Goal: Task Accomplishment & Management: Use online tool/utility

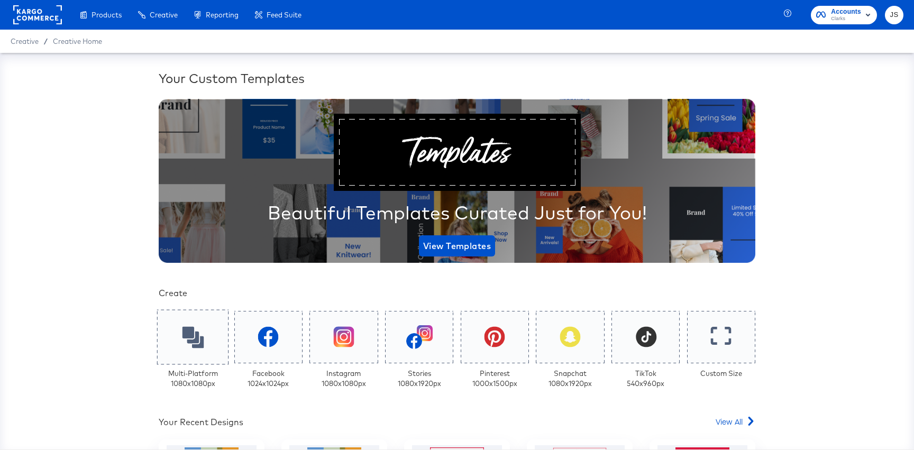
click at [171, 345] on div at bounding box center [193, 336] width 72 height 55
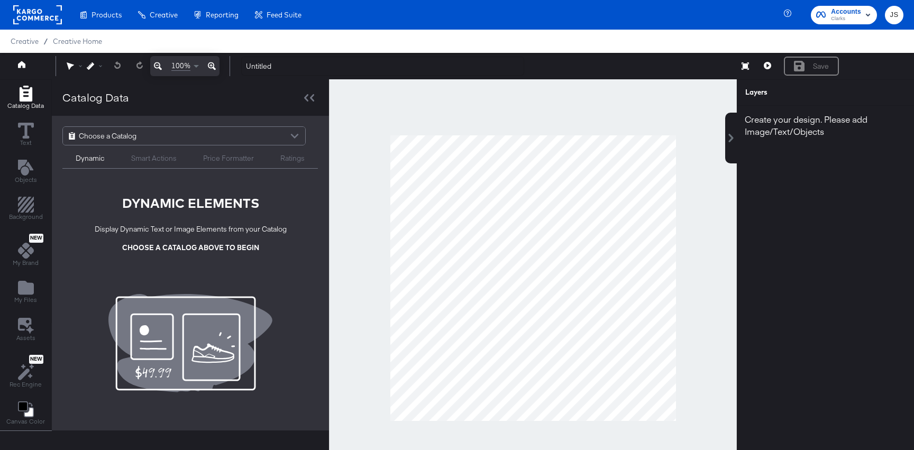
click at [206, 134] on div "Choose a Catalog" at bounding box center [184, 136] width 242 height 18
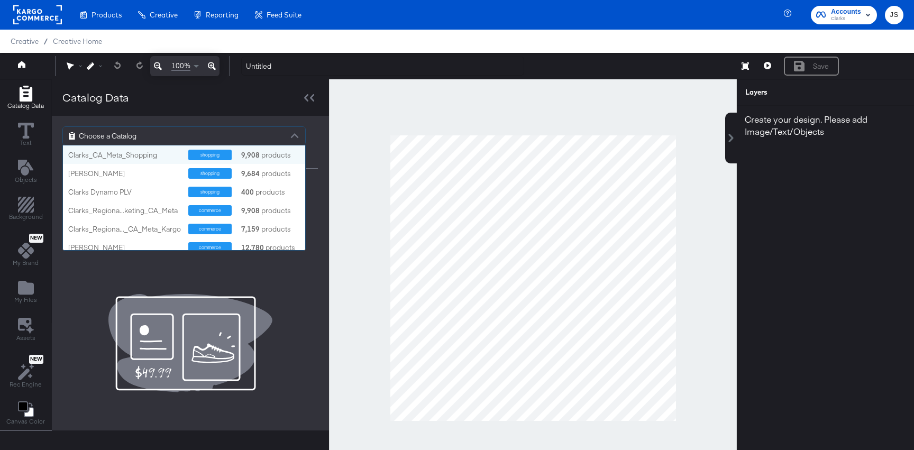
scroll to position [105, 242]
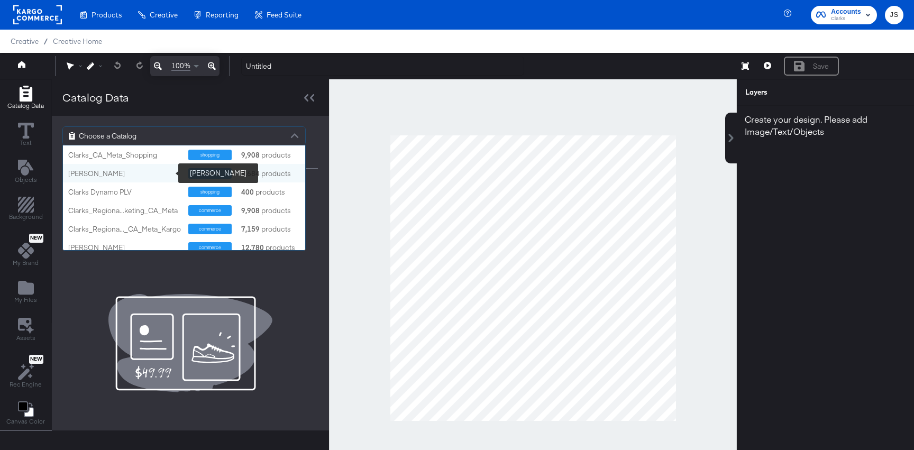
click at [153, 171] on div "[PERSON_NAME]" at bounding box center [124, 174] width 112 height 10
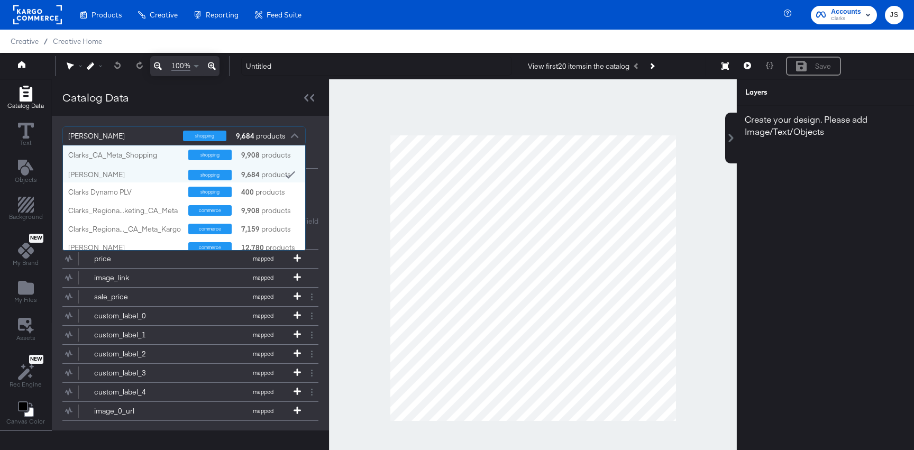
click at [169, 108] on div "Catalog Data" at bounding box center [190, 97] width 277 height 36
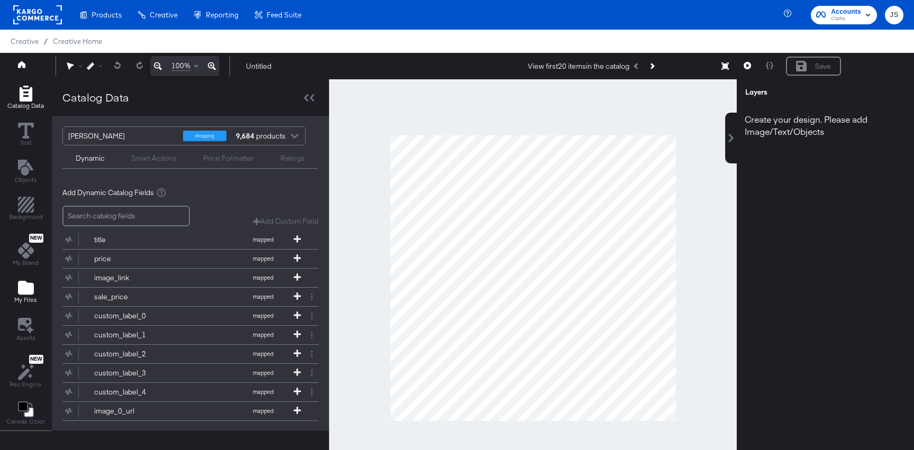
click at [32, 283] on icon "Add Files" at bounding box center [26, 288] width 16 height 16
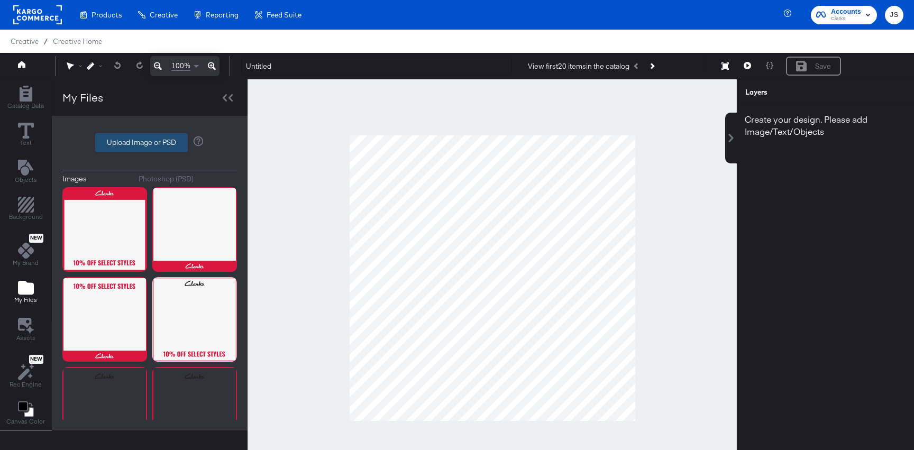
click at [144, 148] on label "Upload Image or PSD" at bounding box center [141, 143] width 91 height 18
click at [150, 143] on input "Upload Image or PSD" at bounding box center [150, 143] width 0 height 0
type input "C:\fakepath\Bottom Bar - Logo + Line.png"
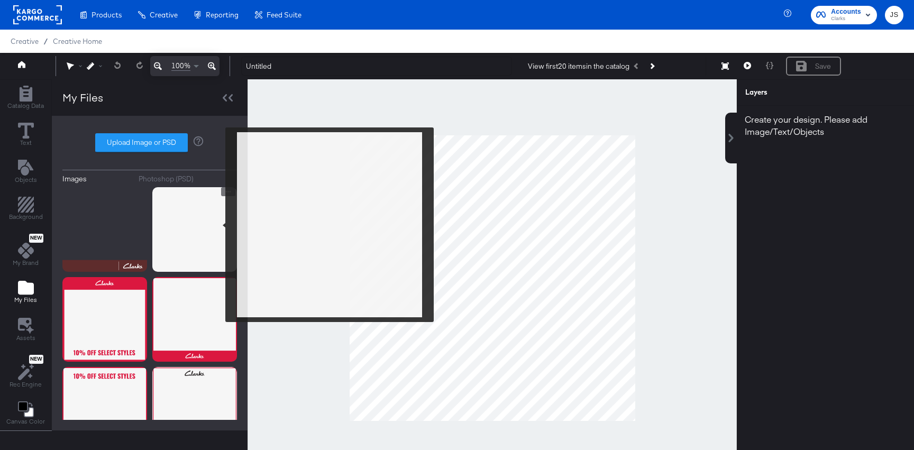
click at [218, 225] on img at bounding box center [194, 229] width 85 height 85
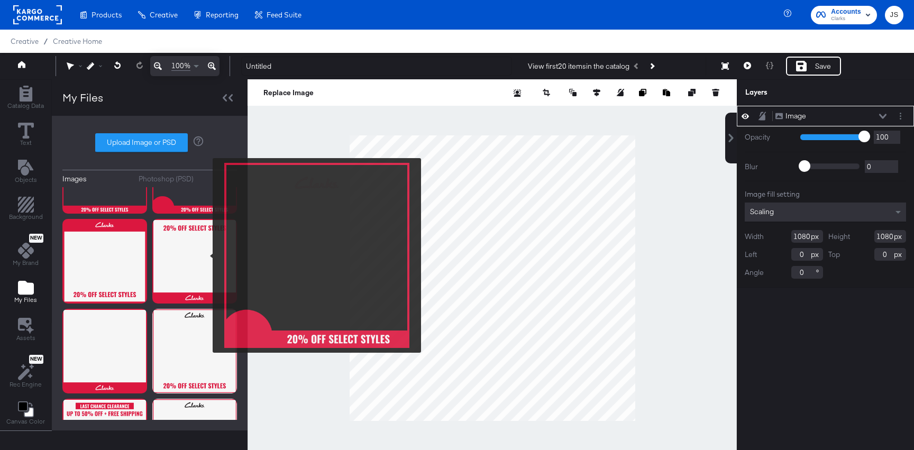
scroll to position [0, 0]
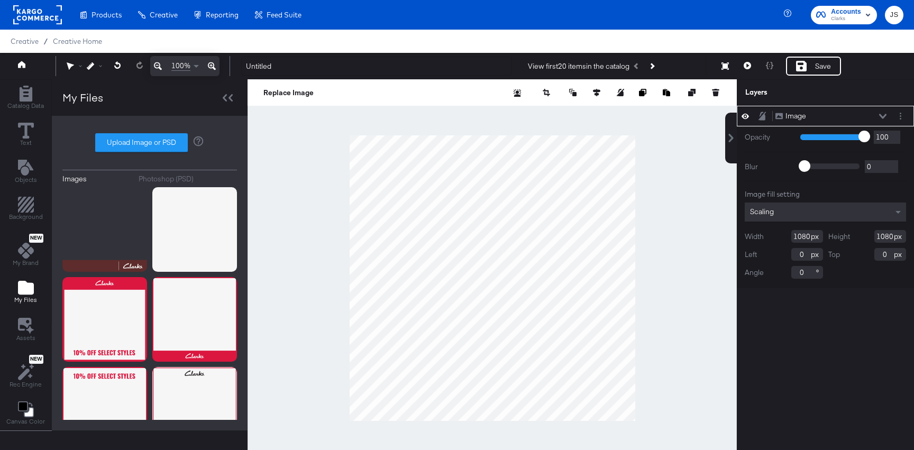
click at [903, 111] on div at bounding box center [900, 116] width 11 height 11
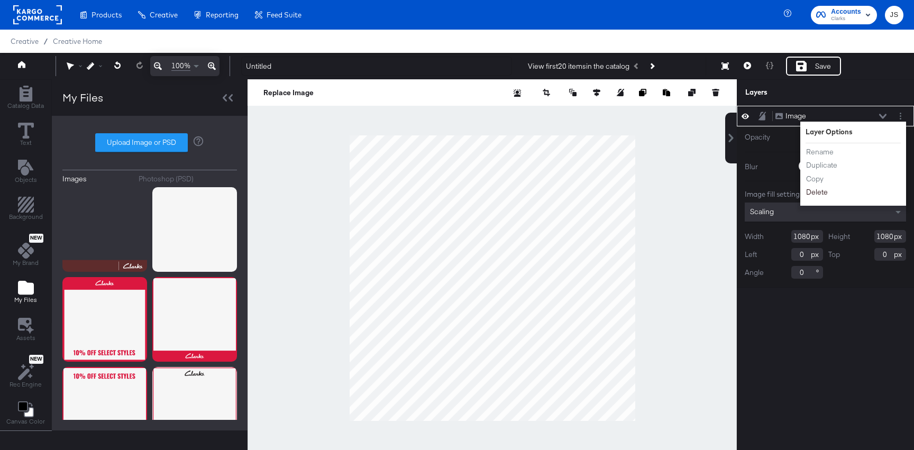
click at [821, 194] on button "Delete" at bounding box center [817, 192] width 23 height 11
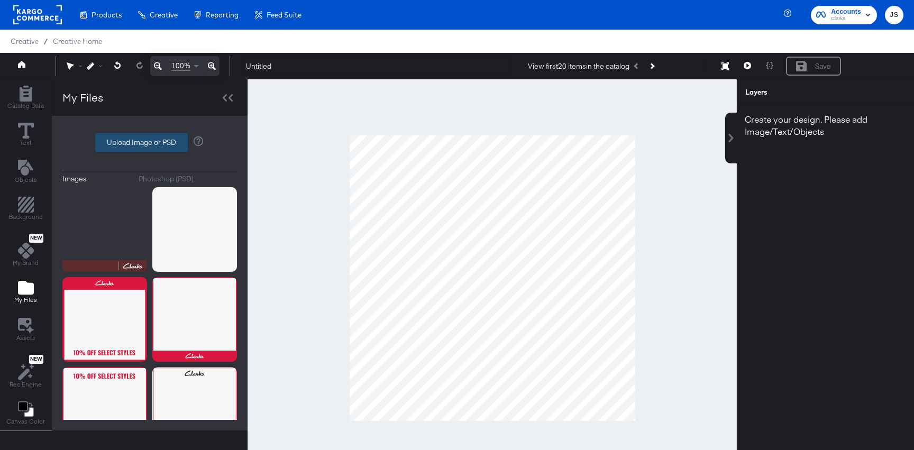
click at [162, 143] on label "Upload Image or PSD" at bounding box center [141, 143] width 91 height 18
click at [150, 143] on input "Upload Image or PSD" at bounding box center [150, 143] width 0 height 0
type input "C:\fakepath\Bottom Bar.png"
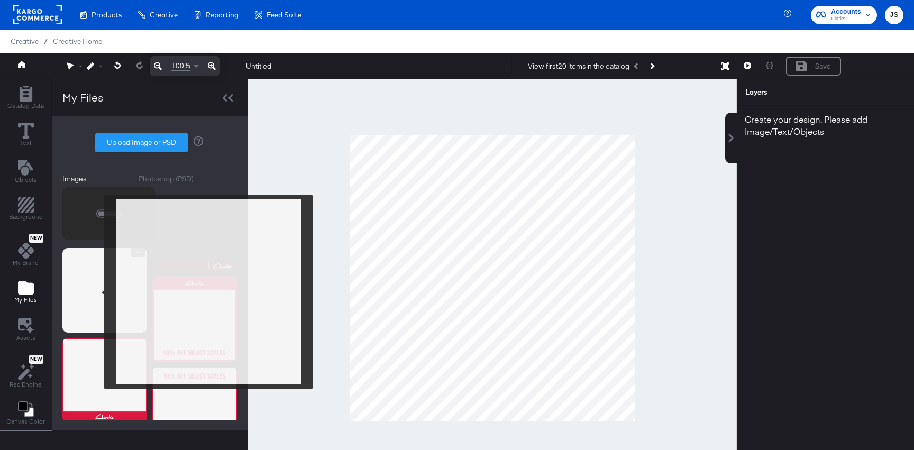
click at [97, 292] on img at bounding box center [104, 290] width 85 height 85
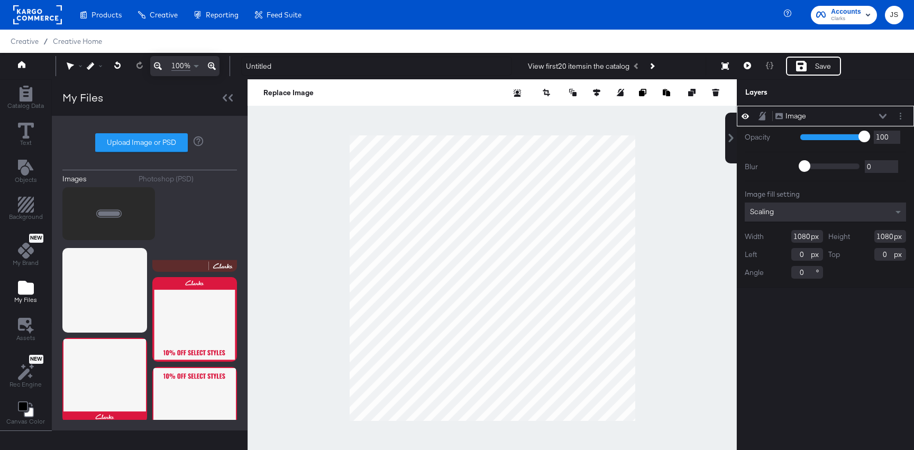
click at [900, 109] on div "Image Image" at bounding box center [825, 116] width 177 height 21
click at [899, 113] on button "Layer Options" at bounding box center [900, 116] width 11 height 11
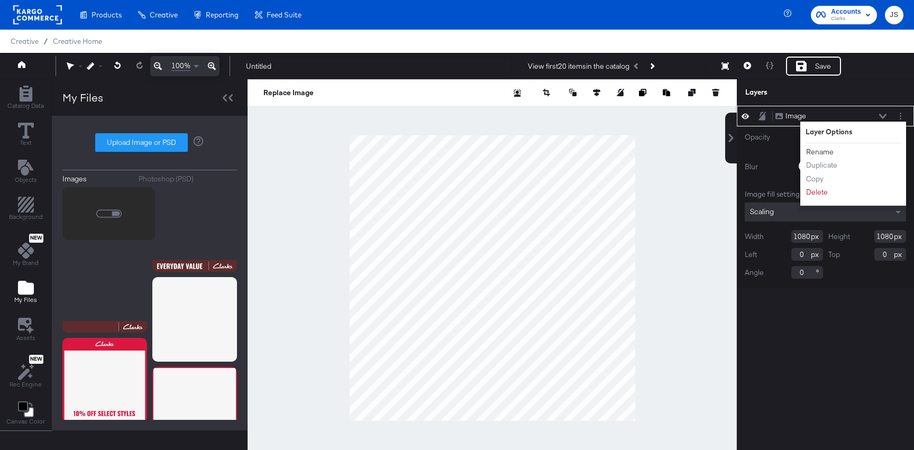
click at [826, 149] on button "Rename" at bounding box center [820, 152] width 29 height 11
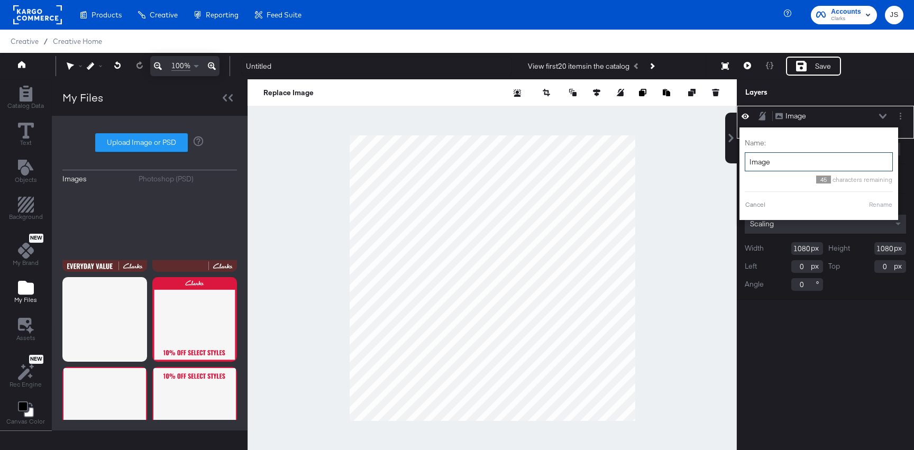
click at [787, 163] on input "Image" at bounding box center [819, 162] width 148 height 20
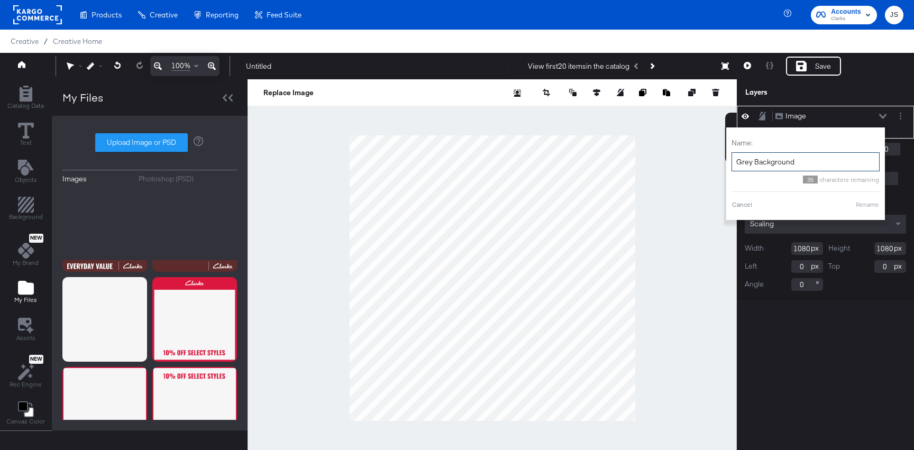
type input "Grey Background"
click at [869, 210] on div "Name: [PERSON_NAME] Background 35 characters remaining Cancel Rename" at bounding box center [805, 174] width 148 height 82
click at [868, 204] on button "Rename" at bounding box center [867, 205] width 24 height 10
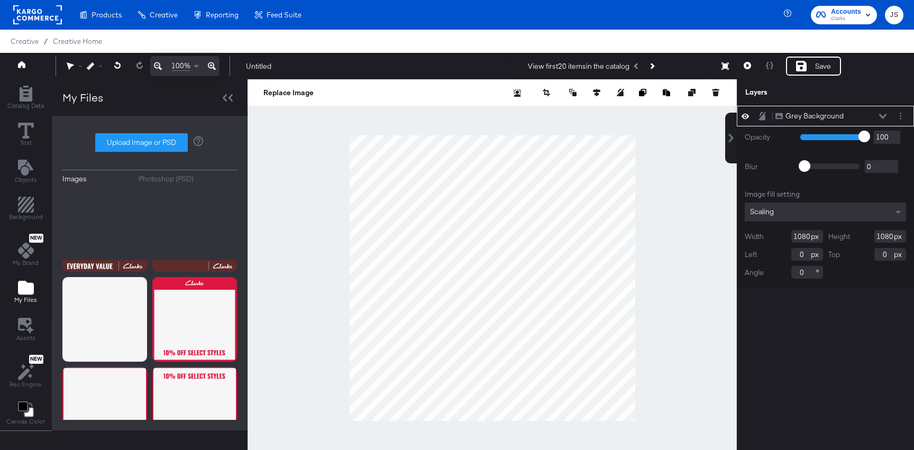
click at [883, 113] on button at bounding box center [882, 116] width 8 height 6
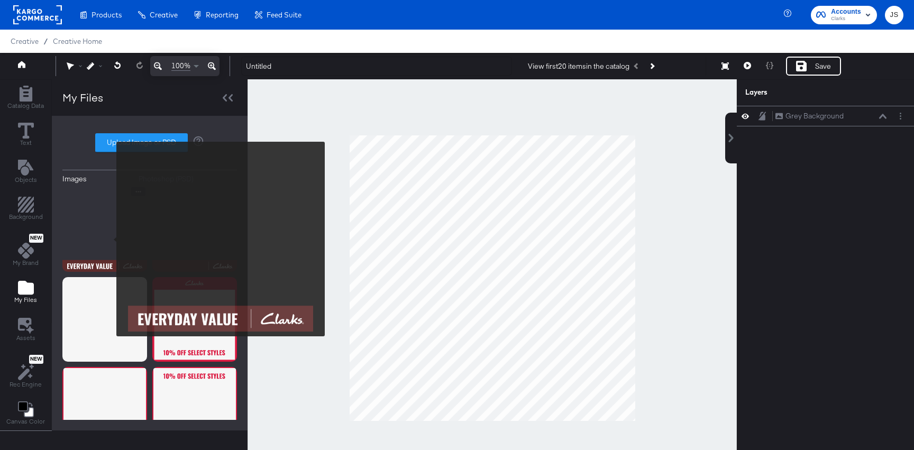
click at [108, 239] on img at bounding box center [104, 229] width 85 height 85
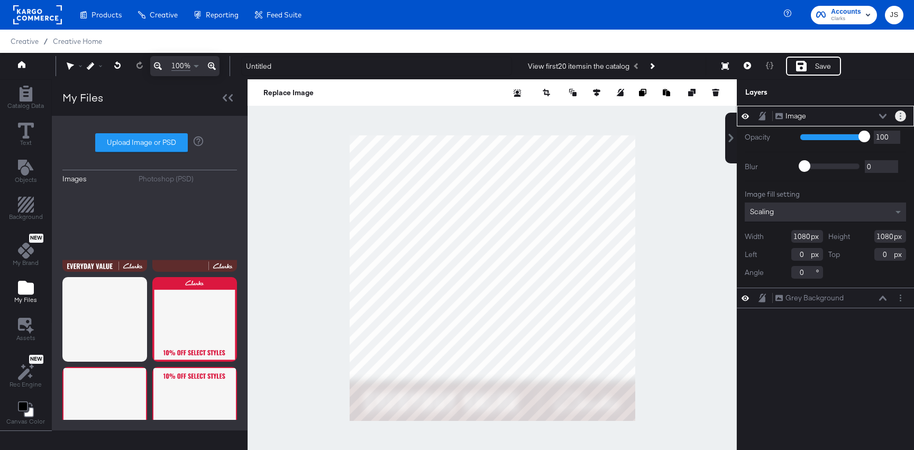
click at [903, 115] on button "Layer Options" at bounding box center [900, 116] width 11 height 11
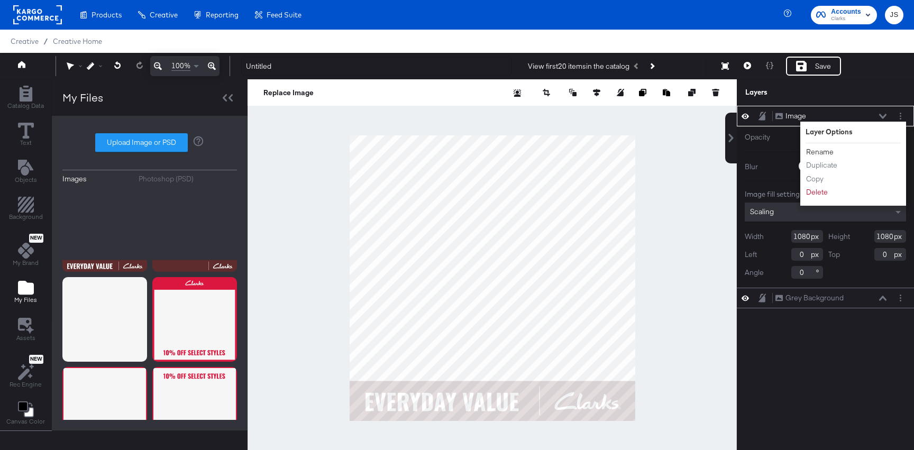
click at [826, 149] on button "Rename" at bounding box center [820, 152] width 29 height 11
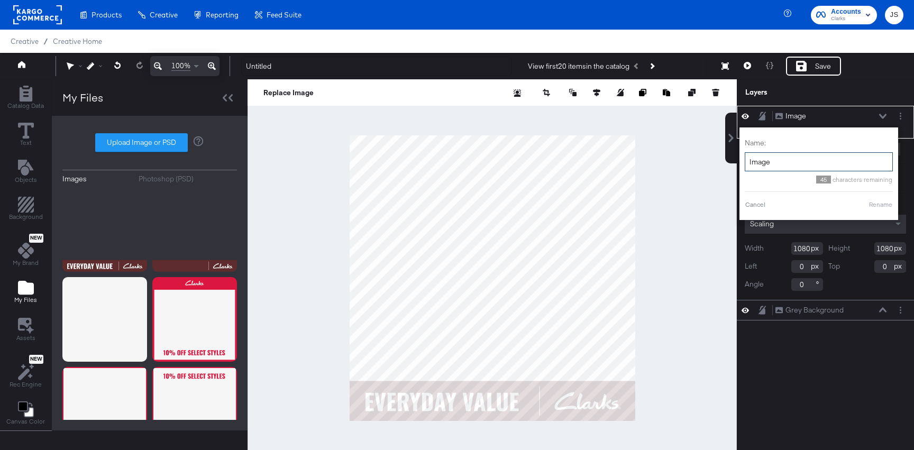
click at [786, 162] on input "Image" at bounding box center [819, 162] width 148 height 20
click at [785, 162] on input "Image" at bounding box center [819, 162] width 148 height 20
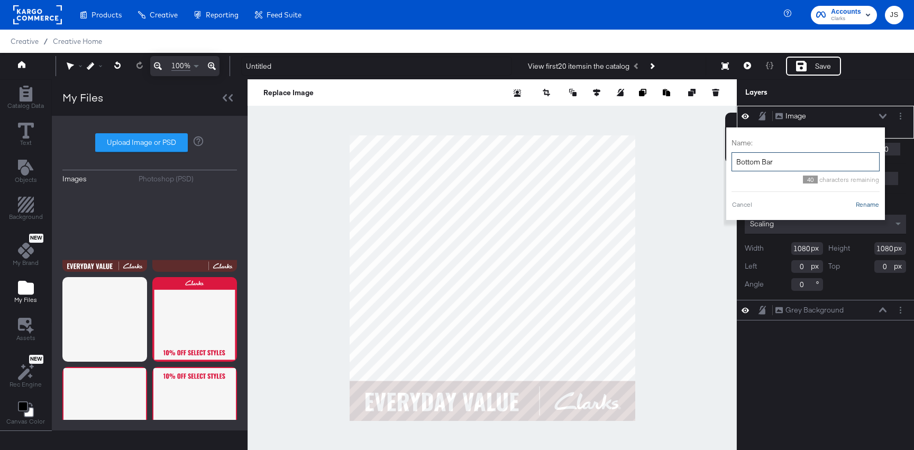
type input "Bottom Bar"
click at [873, 205] on button "Rename" at bounding box center [867, 205] width 24 height 10
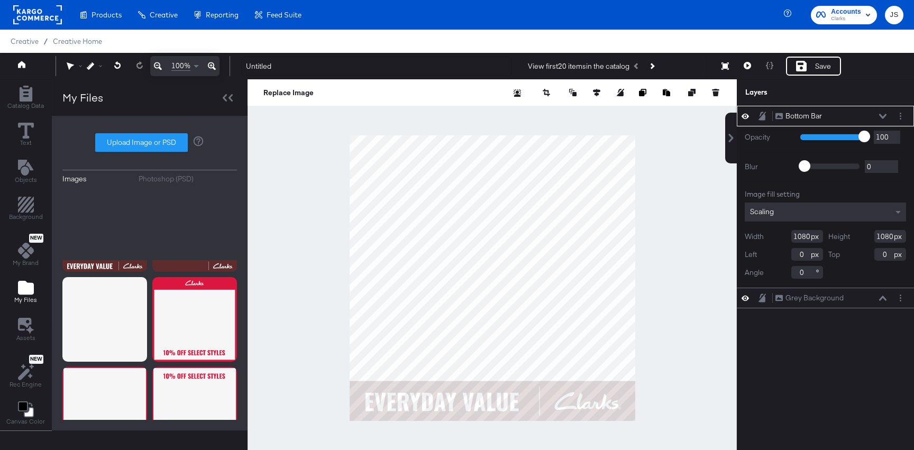
click at [881, 113] on div "Bottom Bar Bottom Bar" at bounding box center [831, 116] width 112 height 11
click at [24, 95] on icon "Add Rectangle" at bounding box center [26, 94] width 16 height 16
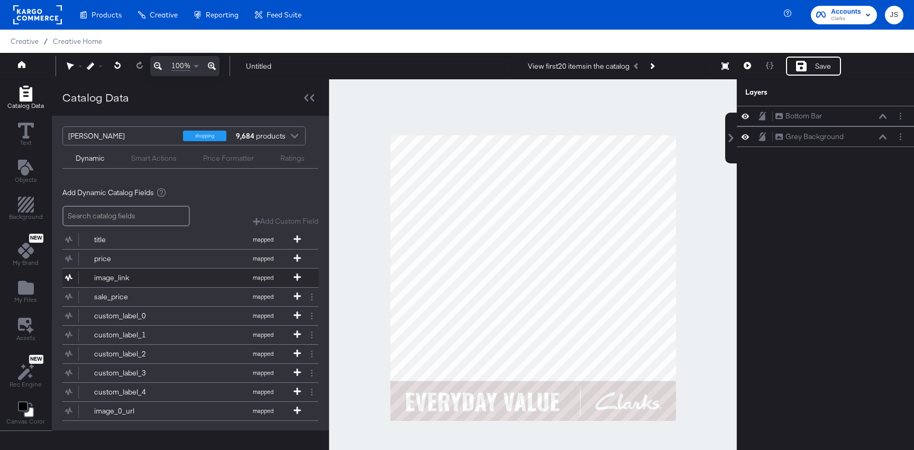
click at [178, 277] on button "image_link mapped" at bounding box center [183, 278] width 243 height 19
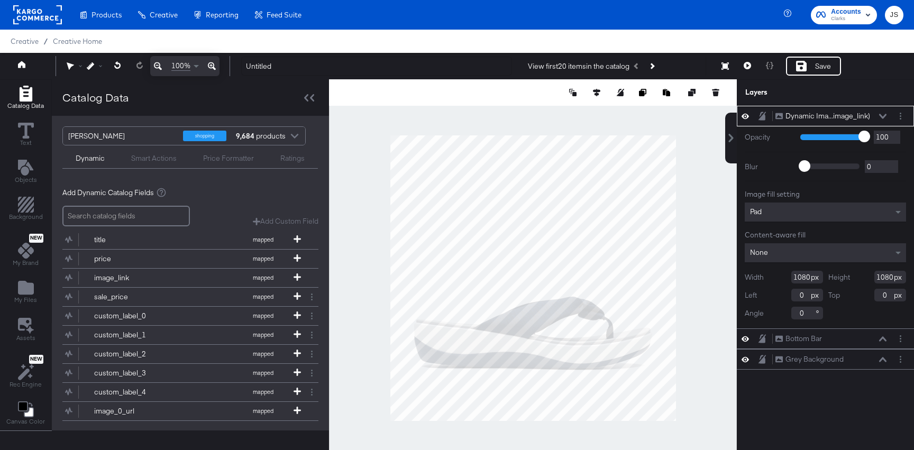
type input "788"
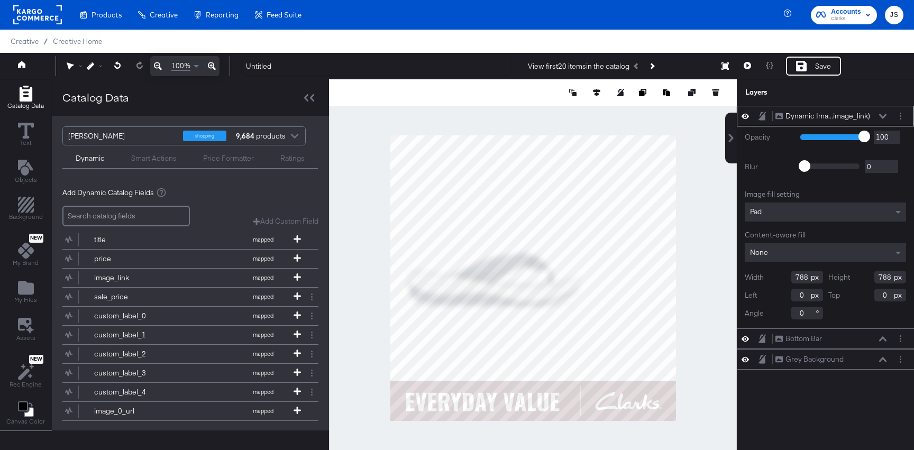
type input "116"
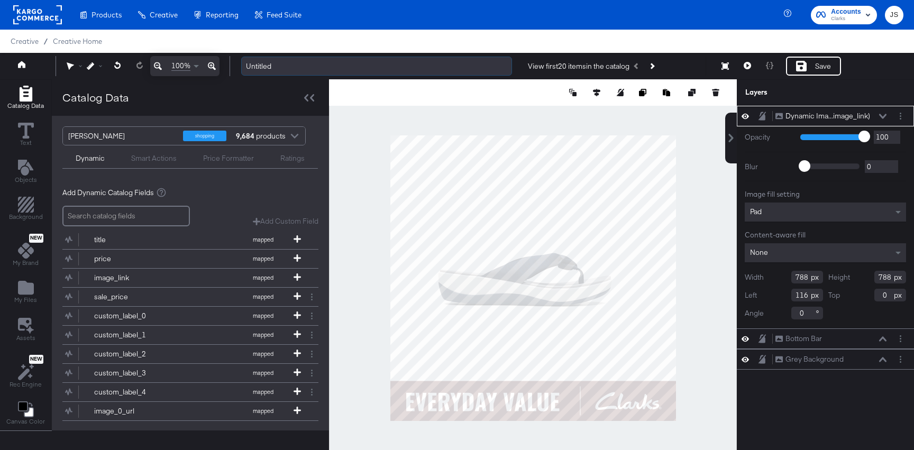
click at [288, 65] on input "Untitled" at bounding box center [376, 67] width 271 height 20
type input "e"
type input "928"
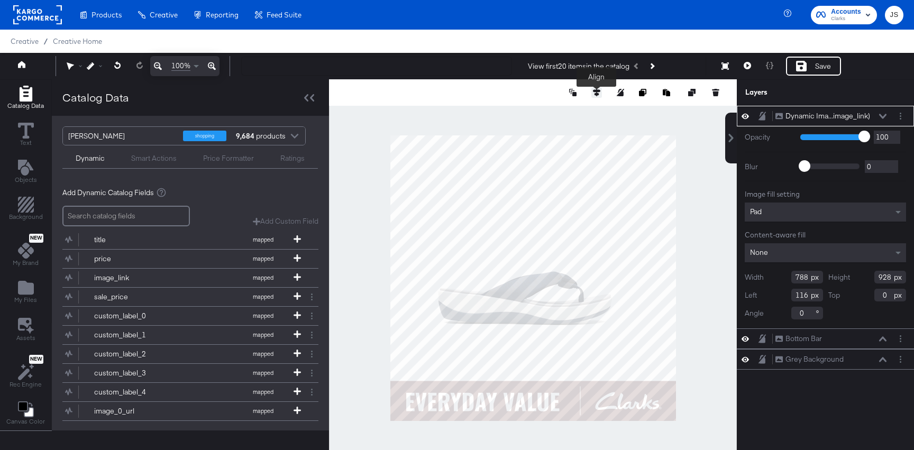
click at [599, 93] on icon at bounding box center [596, 92] width 7 height 7
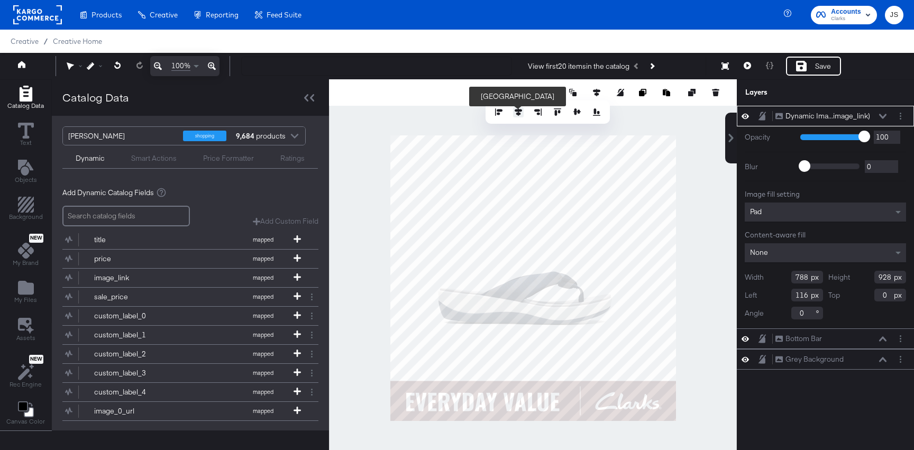
click at [519, 108] on button at bounding box center [518, 112] width 11 height 11
type input "146"
click at [688, 248] on div at bounding box center [533, 278] width 408 height 398
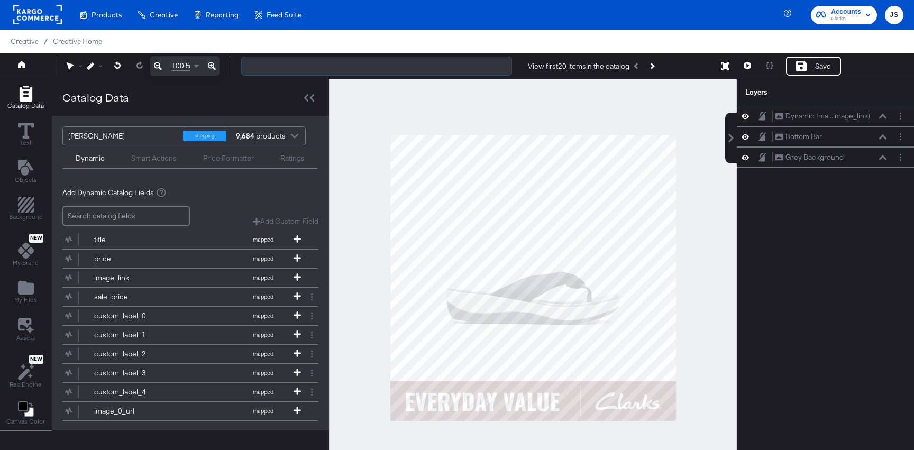
click at [281, 71] on input "text" at bounding box center [376, 67] width 271 height 20
click at [285, 69] on input "Everyday Value" at bounding box center [376, 67] width 271 height 20
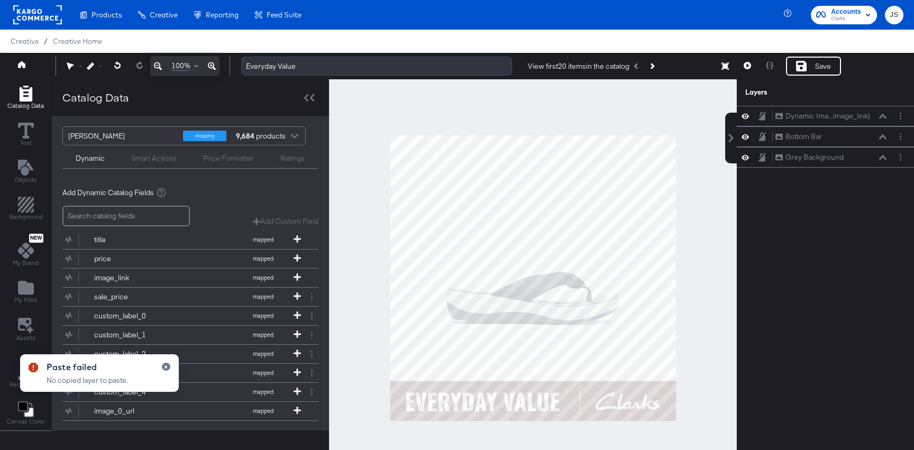
click at [301, 72] on input "Everyday Value" at bounding box center [376, 67] width 271 height 20
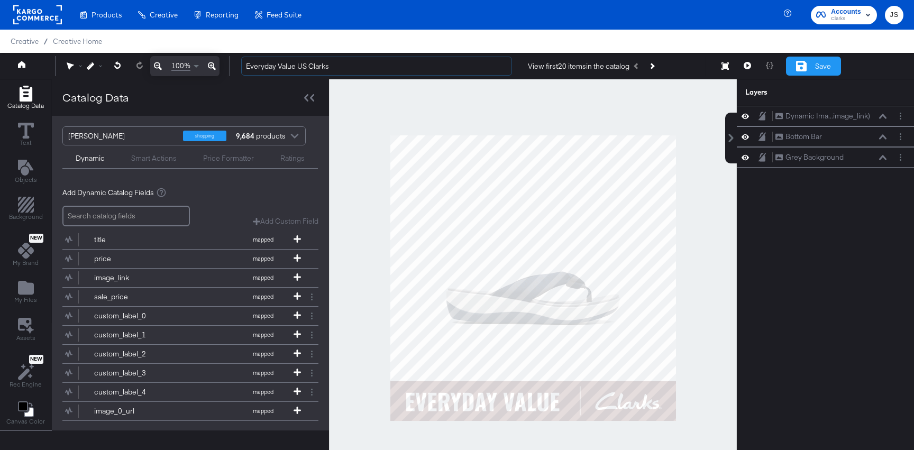
type input "Everyday Value US Clarks"
click at [820, 74] on div "Save" at bounding box center [813, 66] width 55 height 19
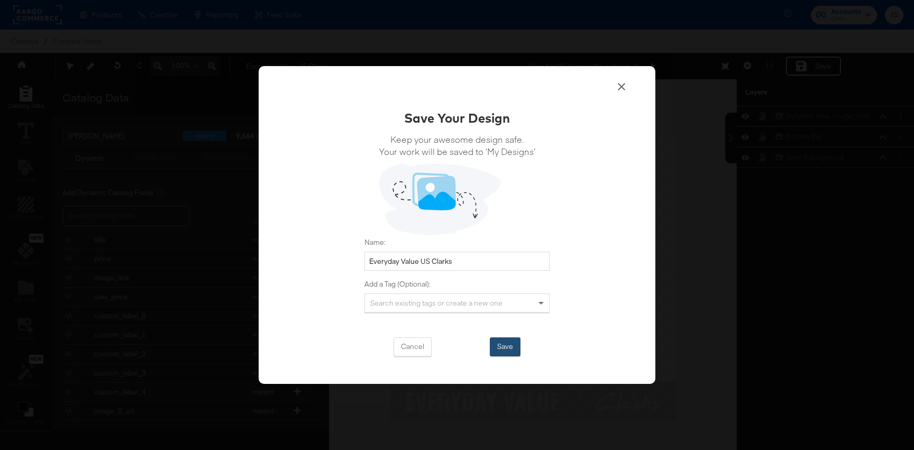
click at [509, 346] on button "Save" at bounding box center [505, 346] width 31 height 19
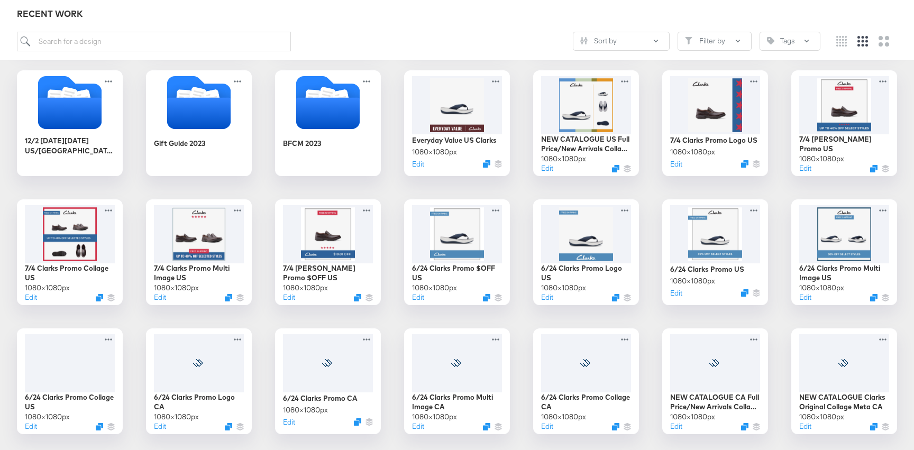
scroll to position [753, 0]
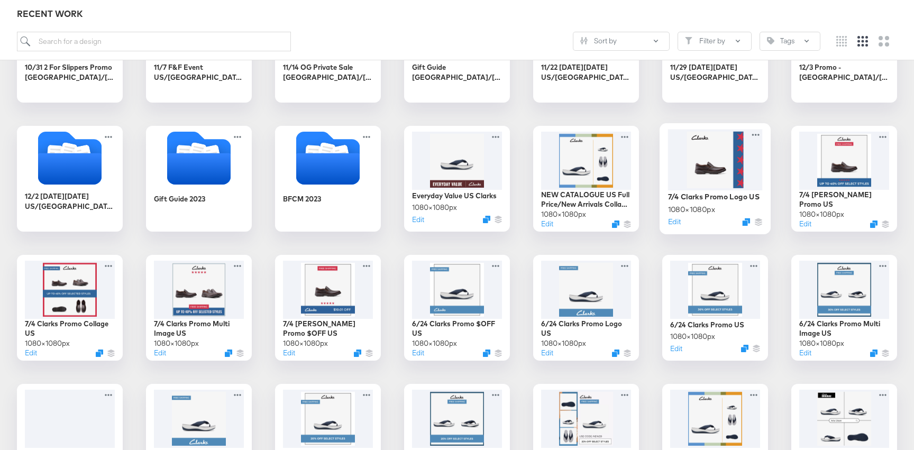
click at [687, 173] on div at bounding box center [715, 159] width 95 height 61
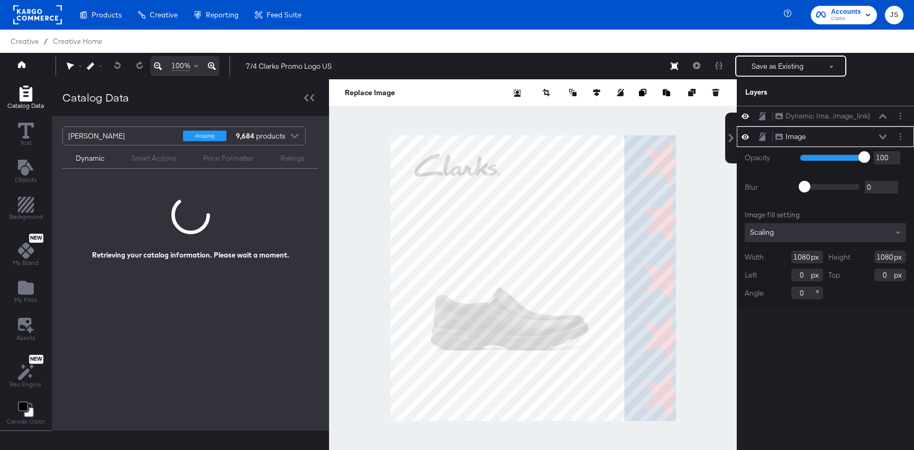
click at [881, 137] on icon at bounding box center [882, 136] width 7 height 5
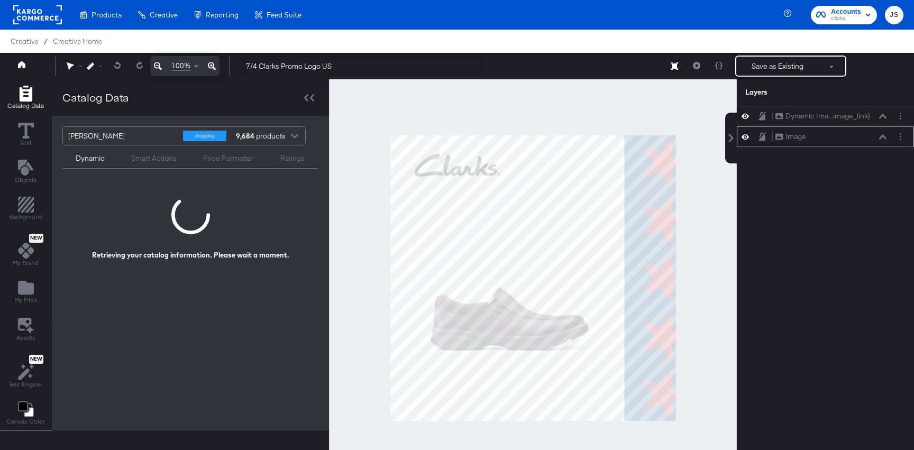
click at [745, 139] on icon at bounding box center [745, 136] width 7 height 9
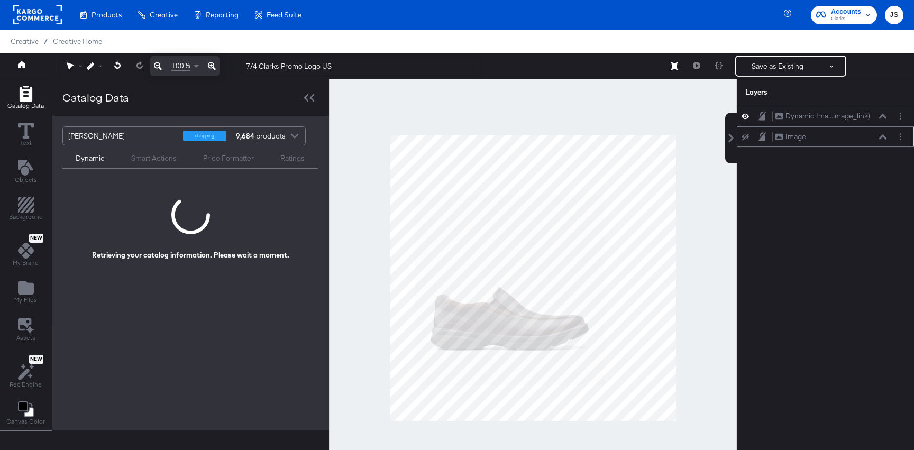
click at [745, 139] on icon at bounding box center [745, 136] width 7 height 7
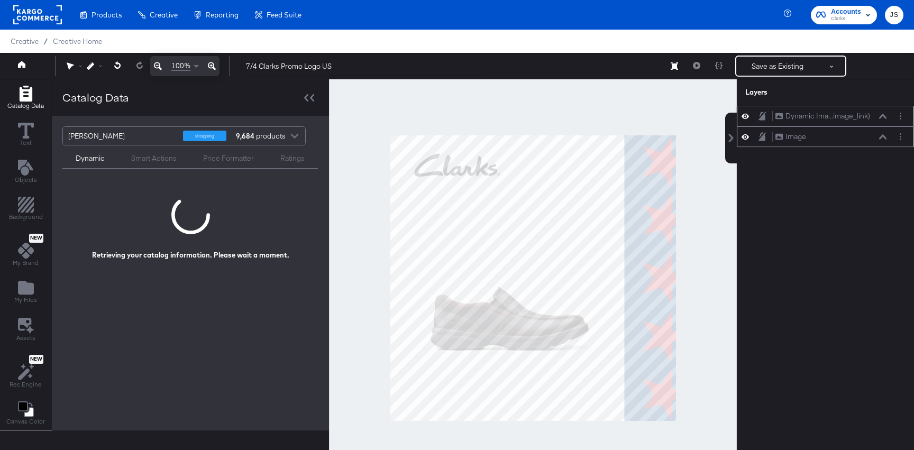
click at [883, 115] on icon at bounding box center [882, 116] width 7 height 5
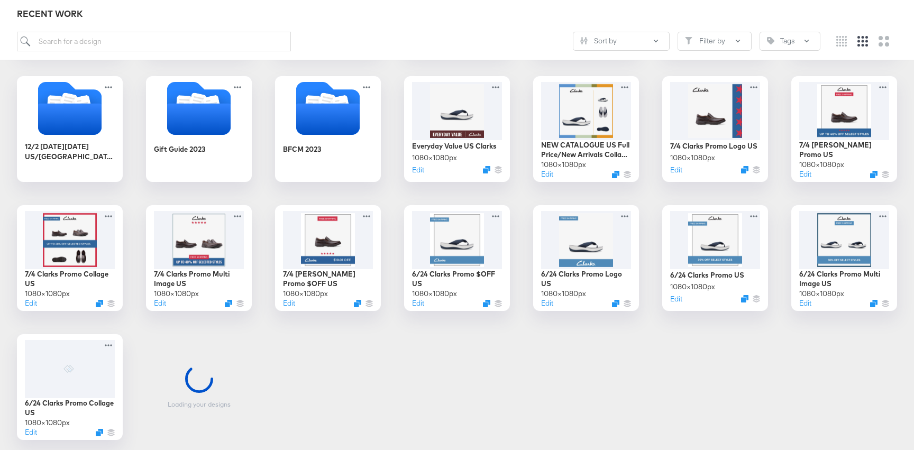
scroll to position [843, 0]
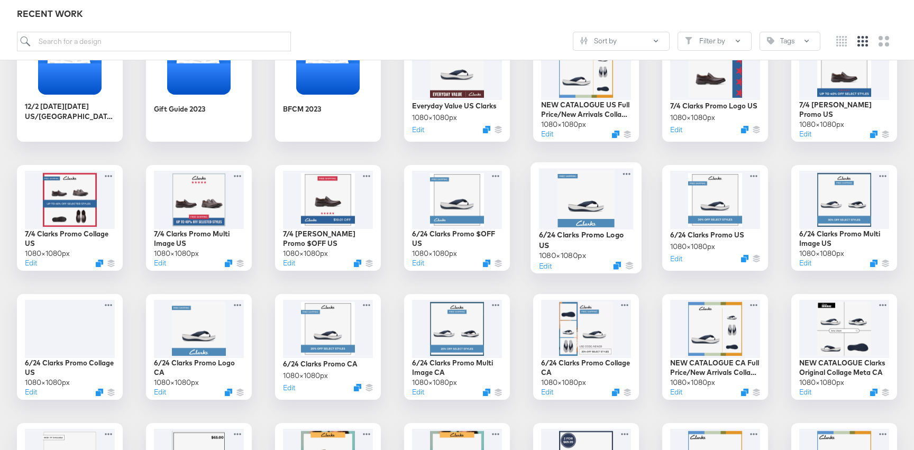
click at [586, 217] on div at bounding box center [586, 198] width 95 height 61
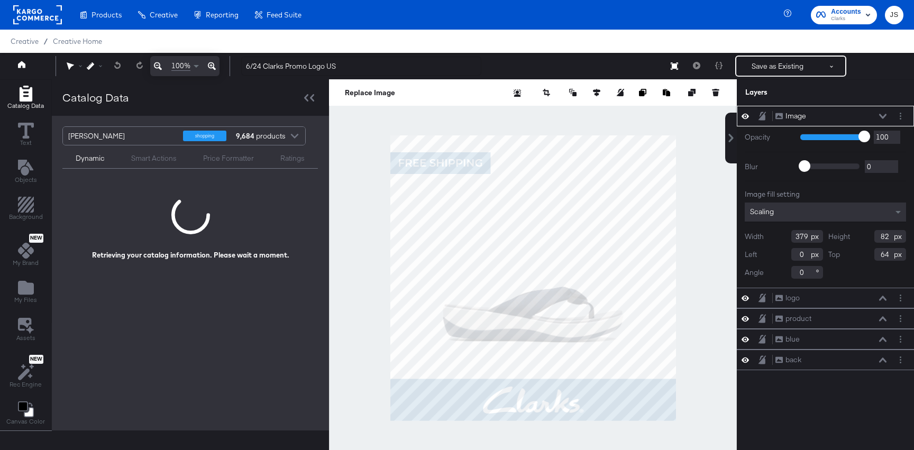
click at [881, 115] on icon at bounding box center [882, 116] width 7 height 5
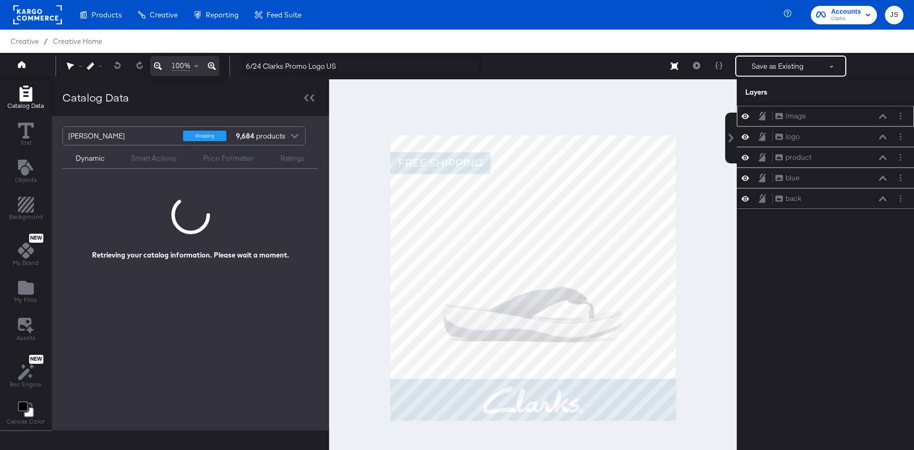
click at [882, 115] on icon at bounding box center [882, 116] width 7 height 5
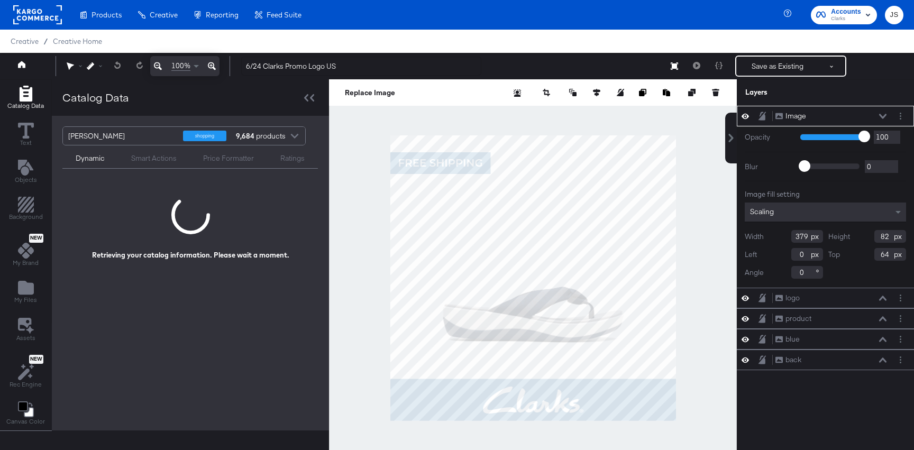
click at [881, 118] on icon at bounding box center [882, 116] width 7 height 5
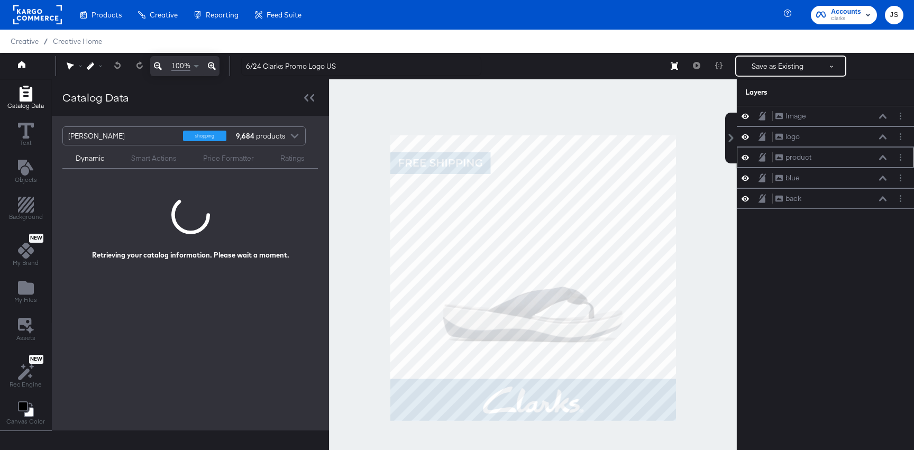
click at [881, 158] on icon at bounding box center [882, 157] width 7 height 5
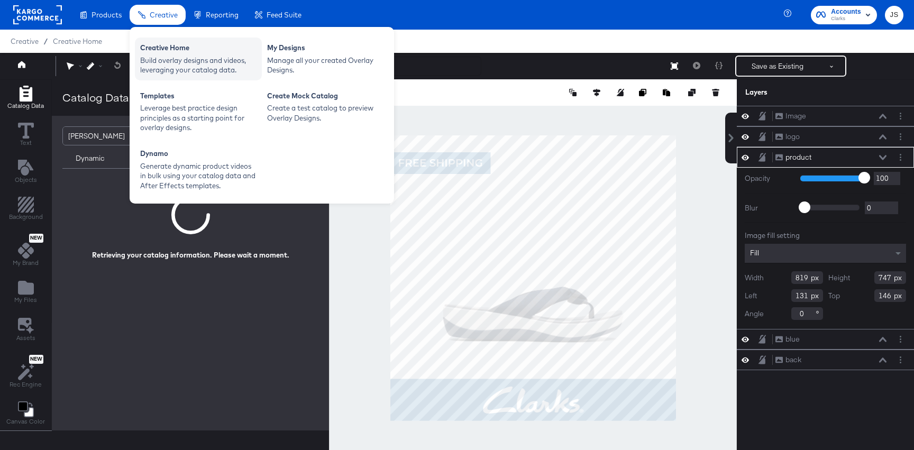
click at [177, 57] on div "Build overlay designs and videos, leveraging your catalog data." at bounding box center [198, 66] width 116 height 20
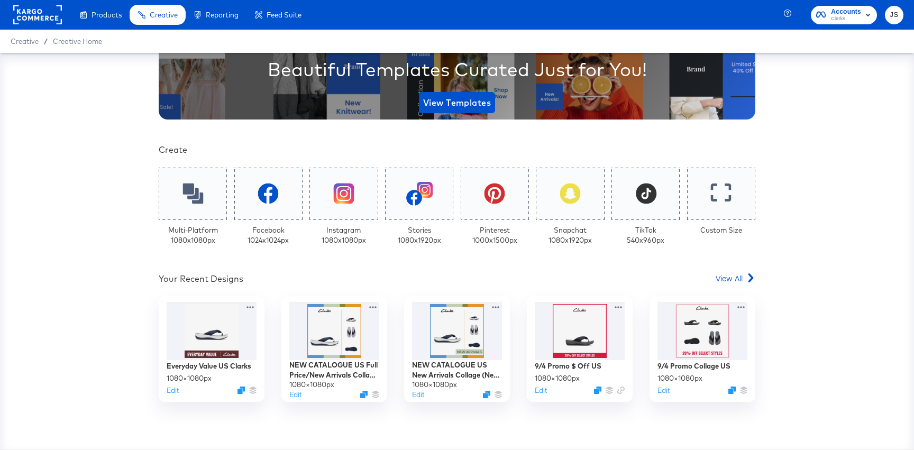
scroll to position [210, 0]
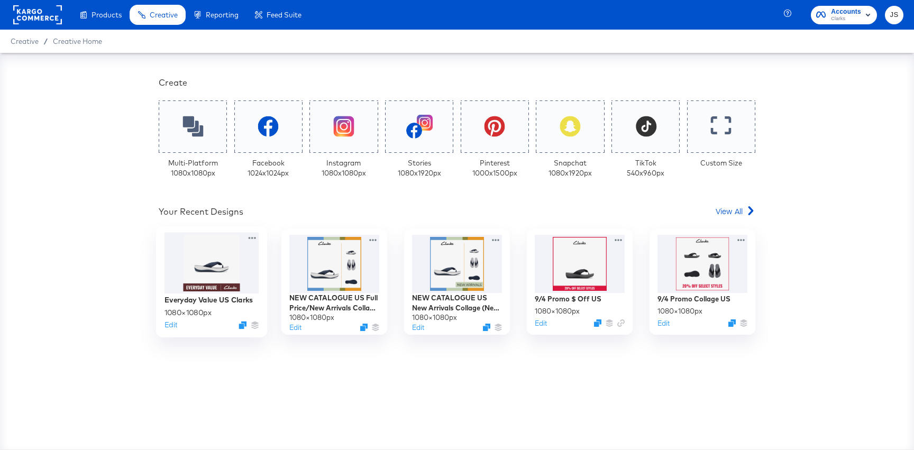
click at [189, 263] on div at bounding box center [211, 263] width 95 height 61
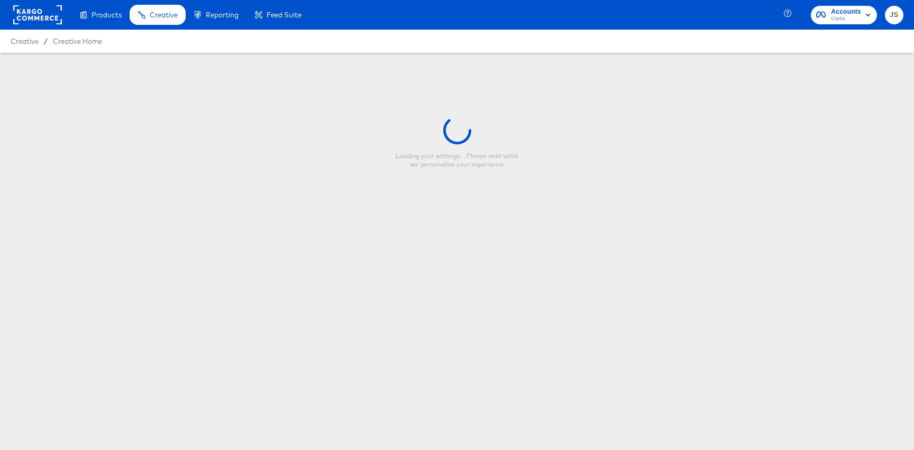
type input "Everyday Value US Clarks"
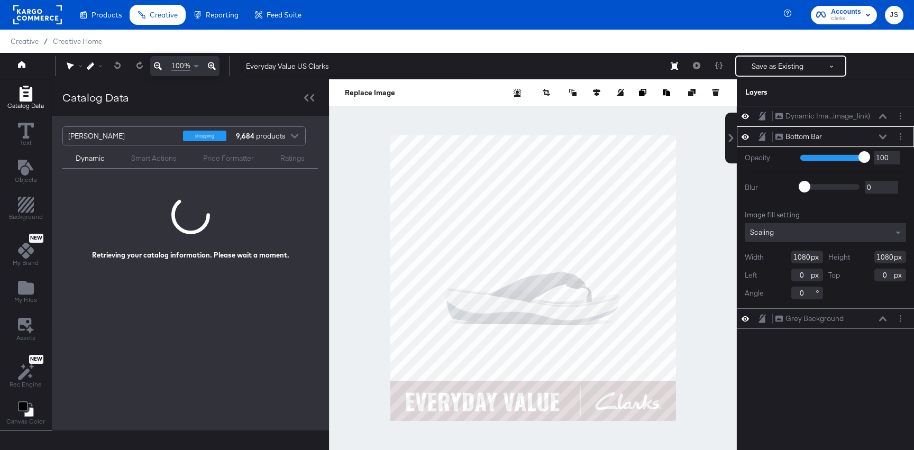
click at [880, 141] on div "Bottom Bar Bottom Bar" at bounding box center [831, 136] width 112 height 11
click at [881, 137] on icon at bounding box center [882, 136] width 7 height 5
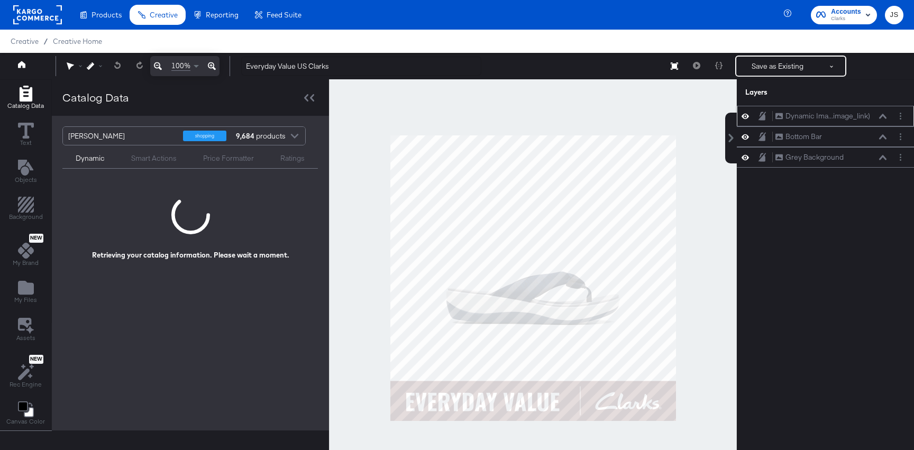
click at [878, 118] on button at bounding box center [882, 116] width 8 height 6
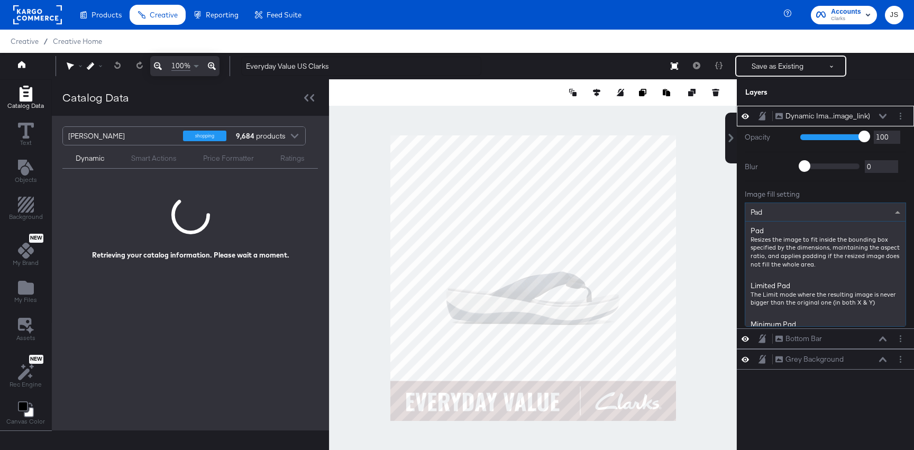
click at [825, 211] on div "Pad" at bounding box center [825, 212] width 160 height 18
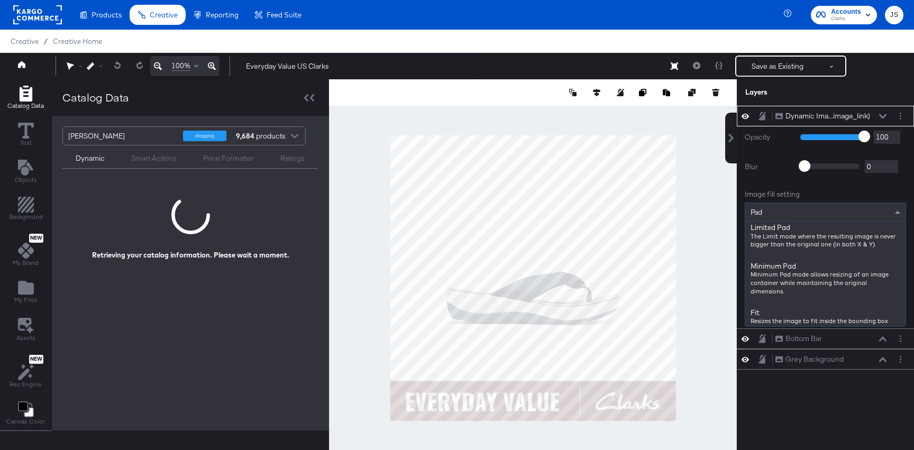
scroll to position [61, 0]
click at [840, 190] on div "Image fill setting" at bounding box center [825, 194] width 161 height 10
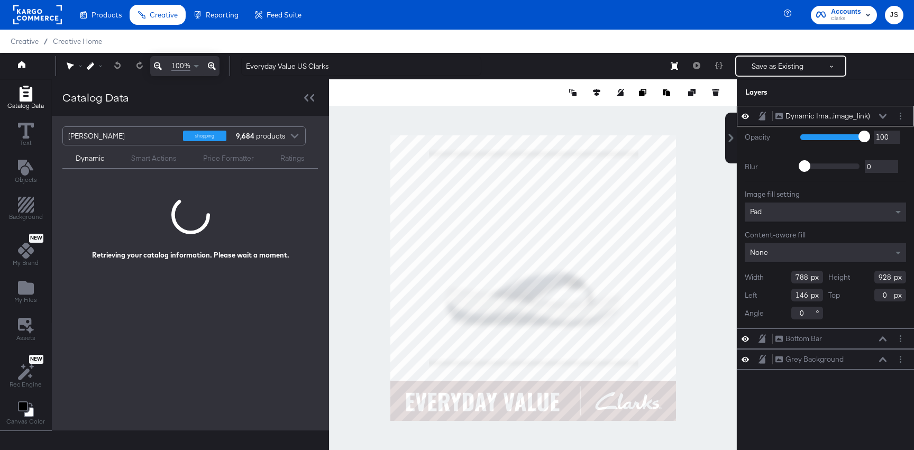
type input "869"
type input "1023"
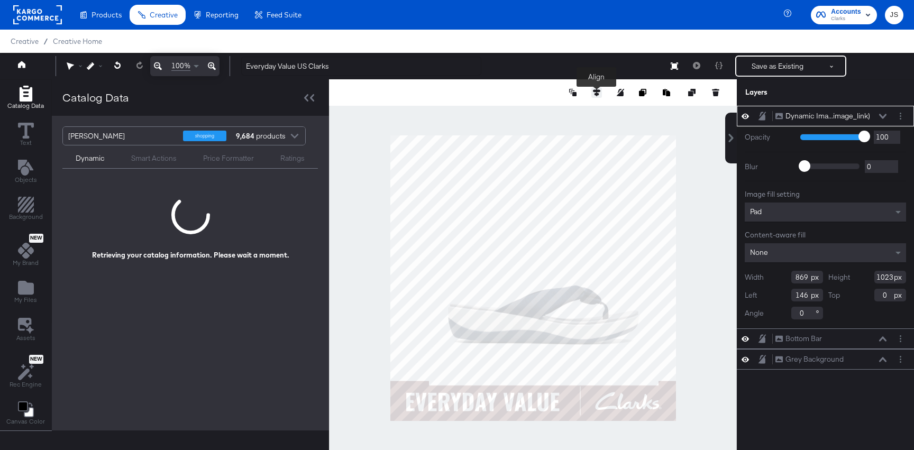
click at [599, 93] on icon at bounding box center [596, 92] width 7 height 7
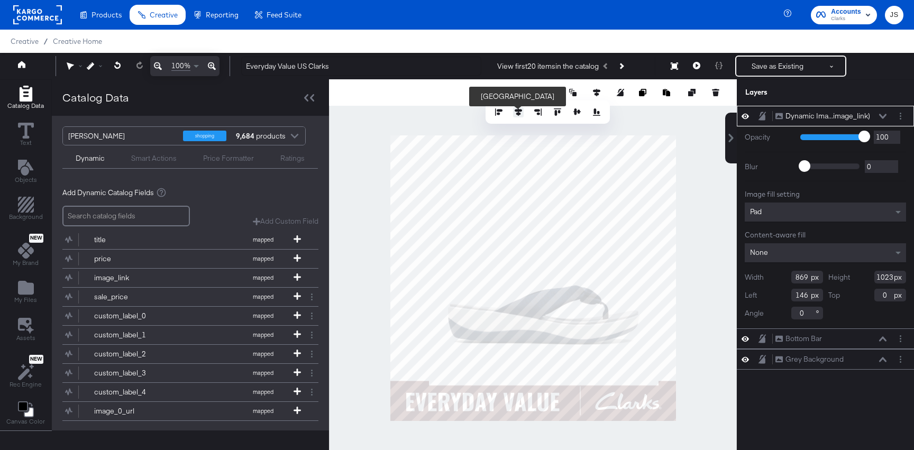
click at [518, 107] on div at bounding box center [547, 112] width 108 height 11
click at [520, 111] on icon at bounding box center [518, 111] width 7 height 7
type input "106"
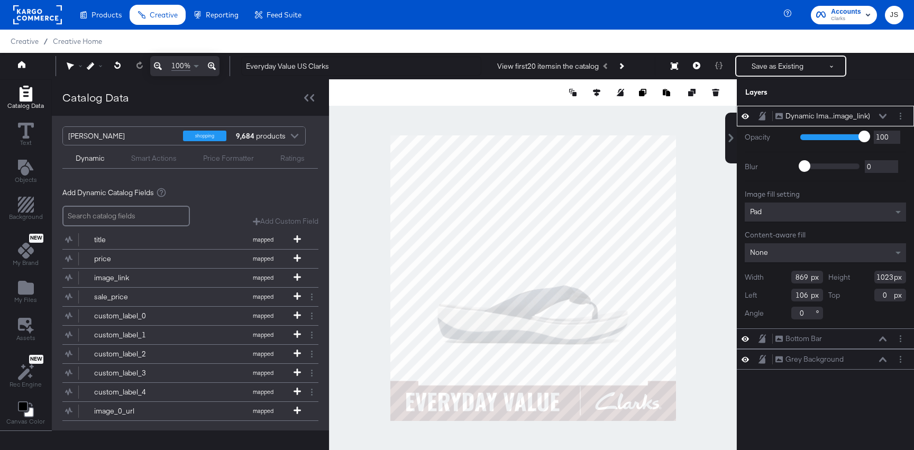
click at [882, 116] on icon at bounding box center [882, 116] width 7 height 5
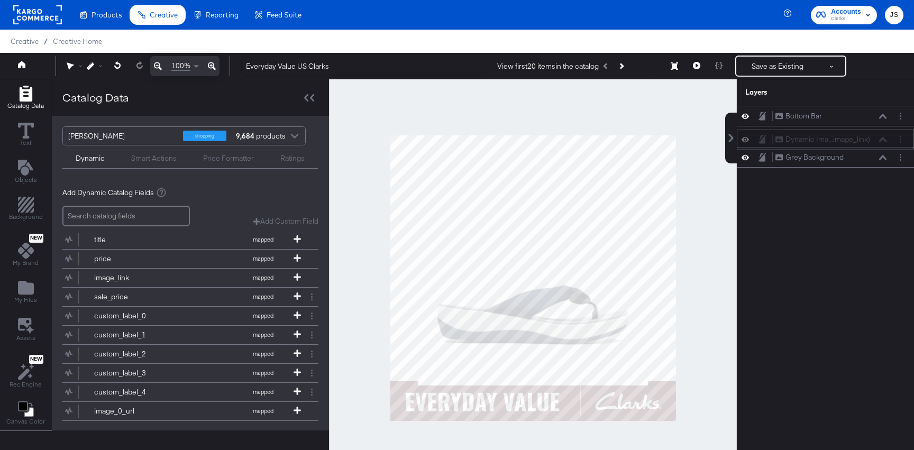
drag, startPoint x: 874, startPoint y: 115, endPoint x: 874, endPoint y: 143, distance: 27.5
click at [874, 143] on div "Dynamic Ima...image_link) Dynamic Image (image_link)" at bounding box center [831, 139] width 112 height 11
click at [694, 70] on button at bounding box center [696, 66] width 22 height 21
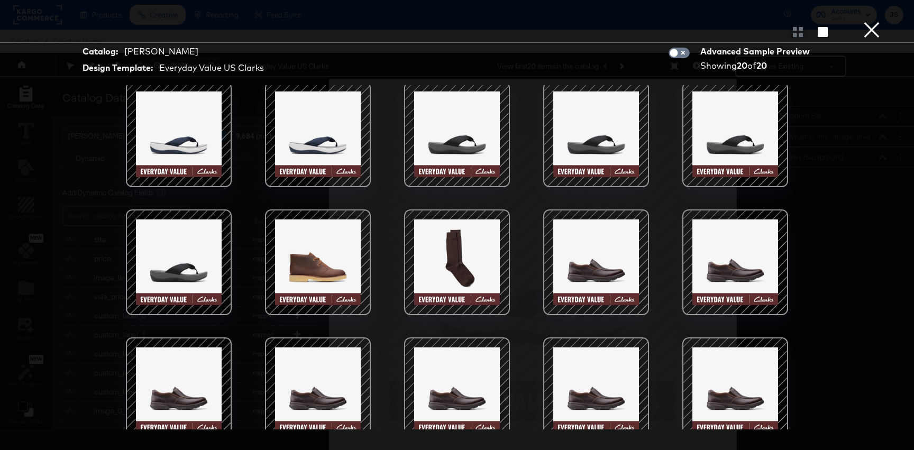
scroll to position [0, 0]
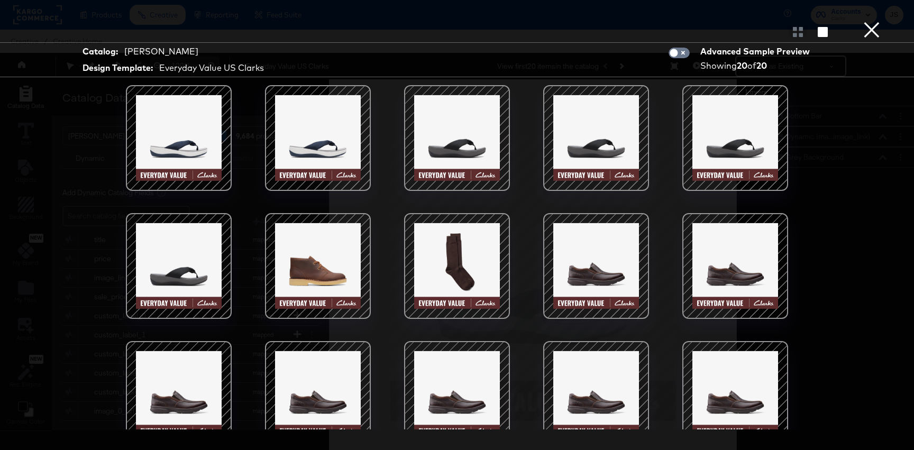
click at [359, 248] on div at bounding box center [318, 266] width 90 height 90
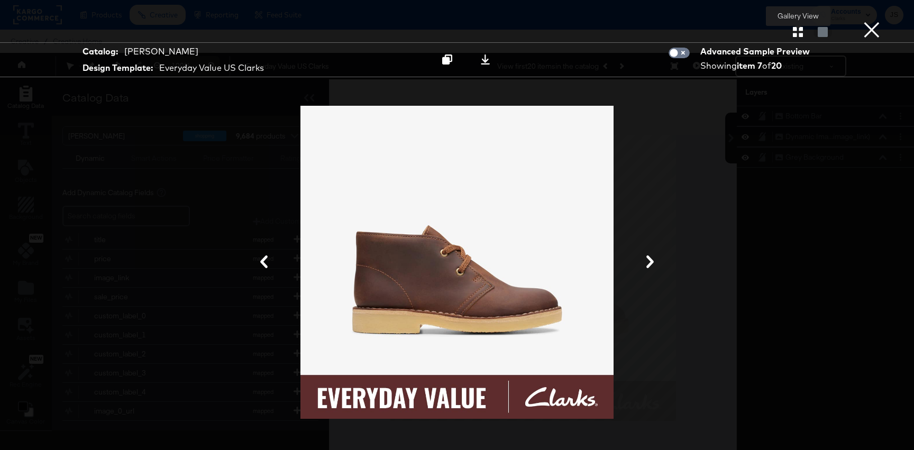
click at [798, 36] on icon "button" at bounding box center [798, 32] width 10 height 10
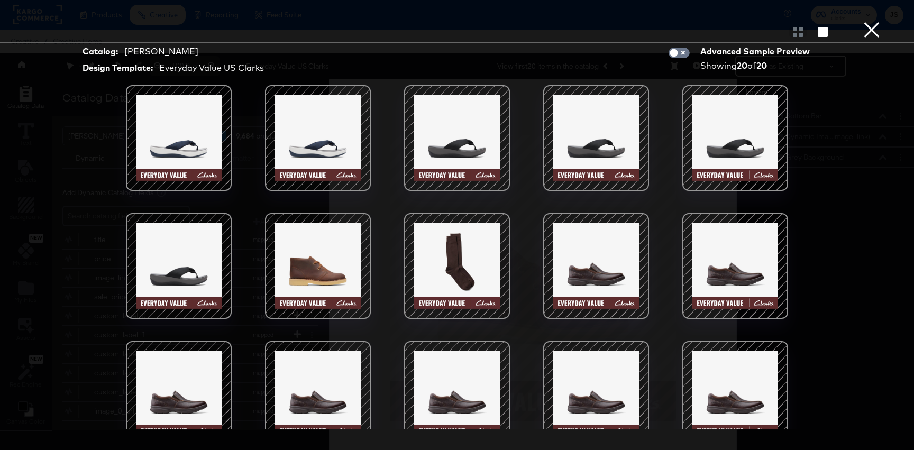
click at [484, 258] on div at bounding box center [457, 266] width 90 height 90
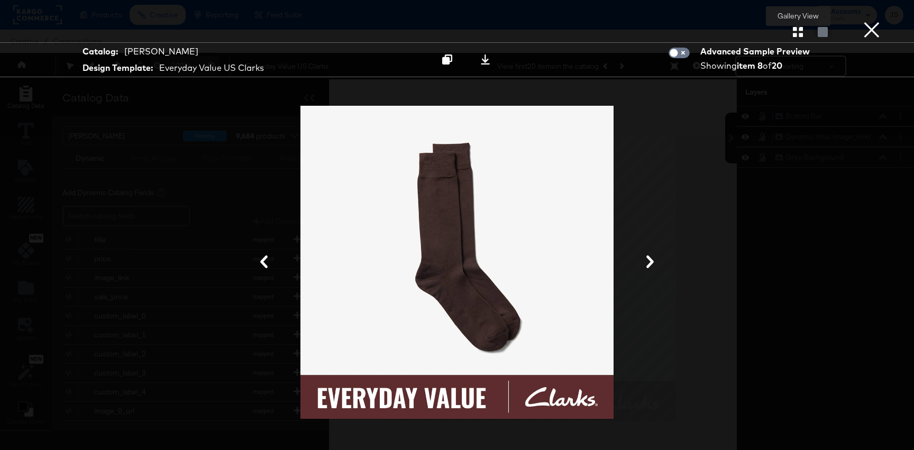
click at [801, 36] on icon "button" at bounding box center [798, 32] width 10 height 10
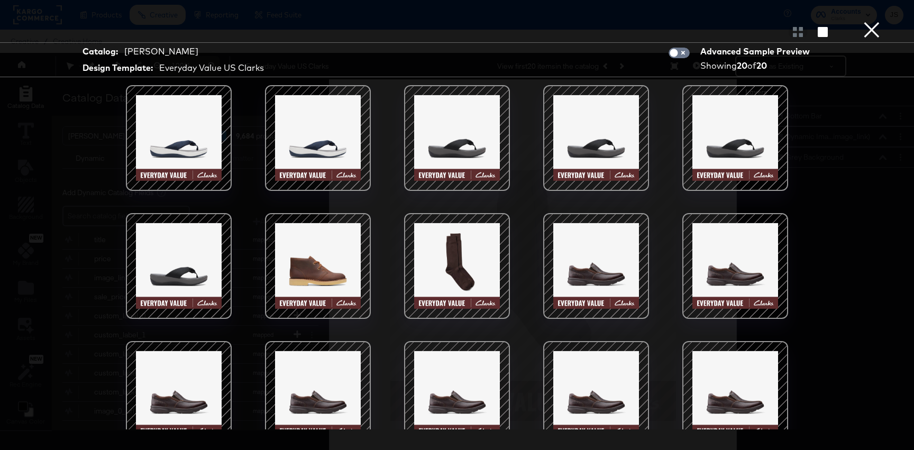
click at [883, 16] on div "× Gallery View Catalog: Clarks_US_Meta_SA_Shopping Design Template: Everyday Va…" at bounding box center [457, 225] width 914 height 450
click at [877, 21] on button "×" at bounding box center [871, 10] width 21 height 21
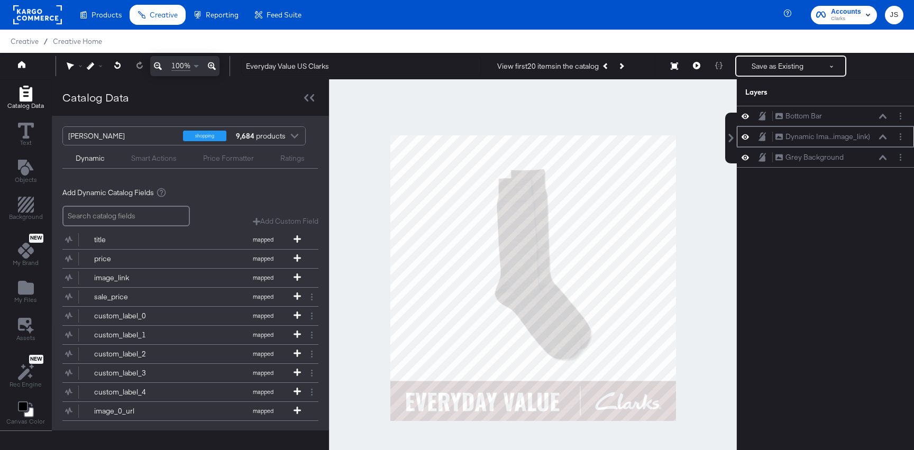
click at [876, 136] on div "Dynamic Ima...image_link) Dynamic Image (image_link)" at bounding box center [831, 136] width 112 height 11
click at [882, 135] on icon at bounding box center [882, 136] width 7 height 5
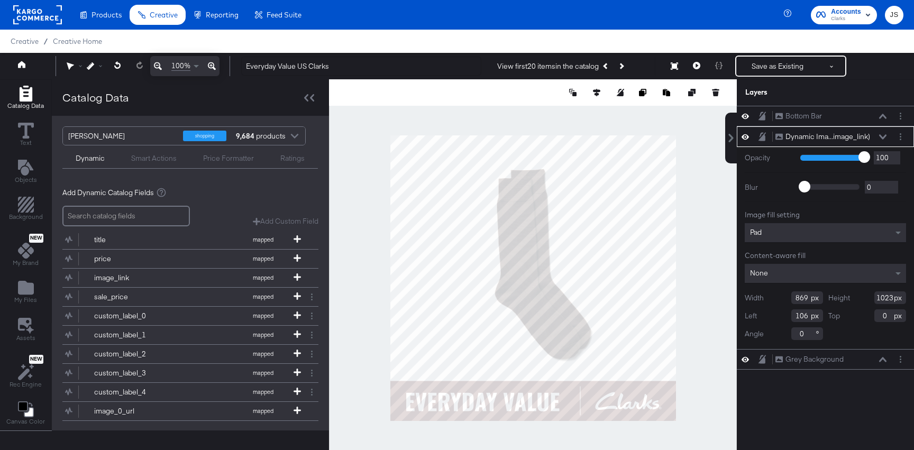
type input "814"
type input "958"
click at [601, 94] on button at bounding box center [596, 92] width 11 height 11
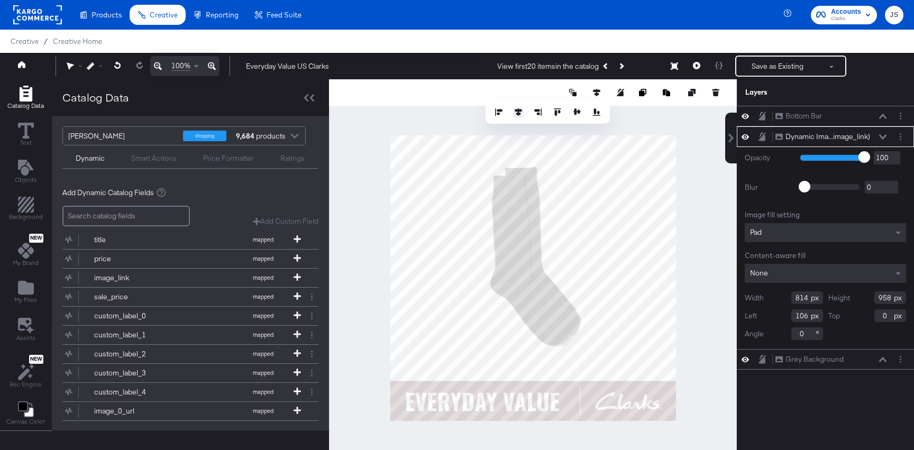
click at [517, 109] on icon at bounding box center [518, 111] width 7 height 7
type input "133"
click at [683, 162] on div at bounding box center [533, 278] width 408 height 398
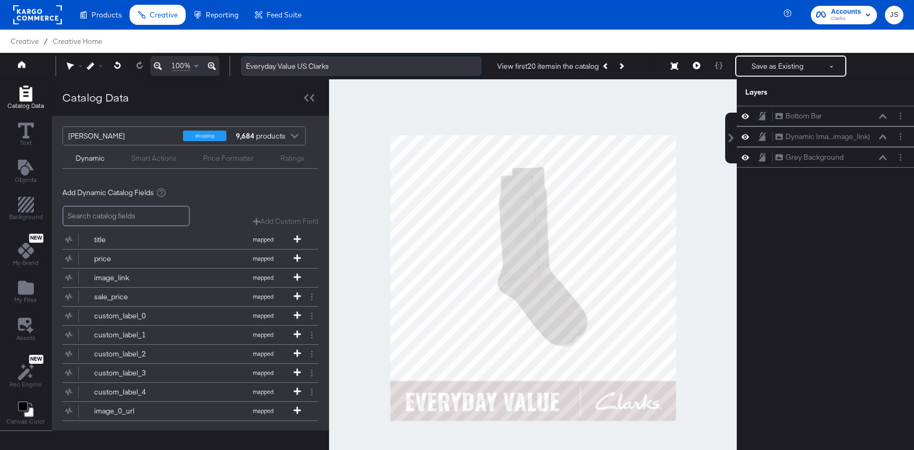
click at [416, 62] on input "Everyday Value US Clarks" at bounding box center [361, 67] width 240 height 20
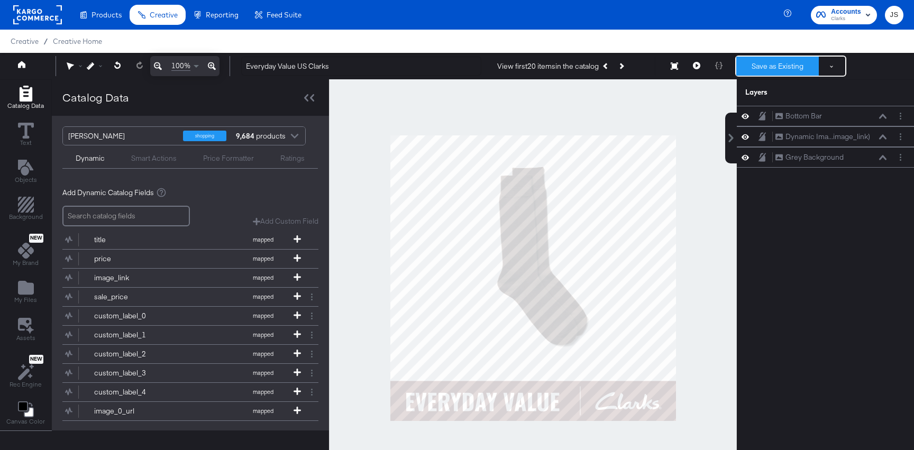
click at [803, 69] on button "Save as Existing" at bounding box center [777, 66] width 83 height 19
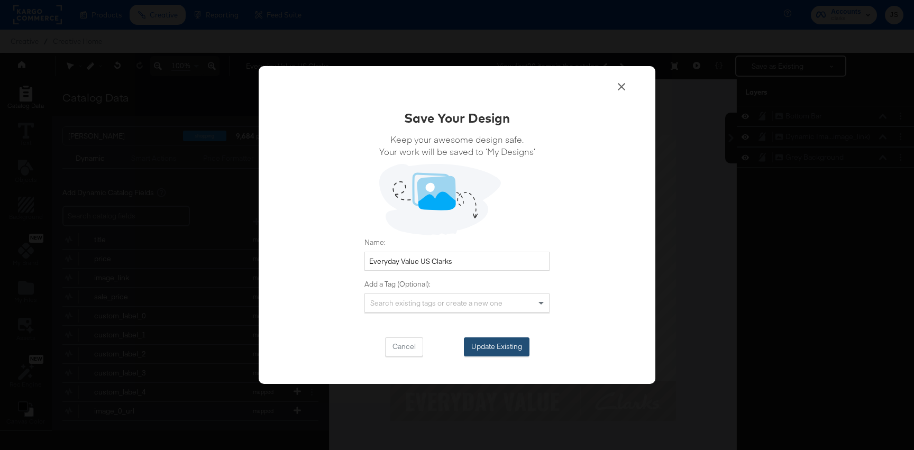
click at [501, 347] on button "Update Existing" at bounding box center [497, 346] width 66 height 19
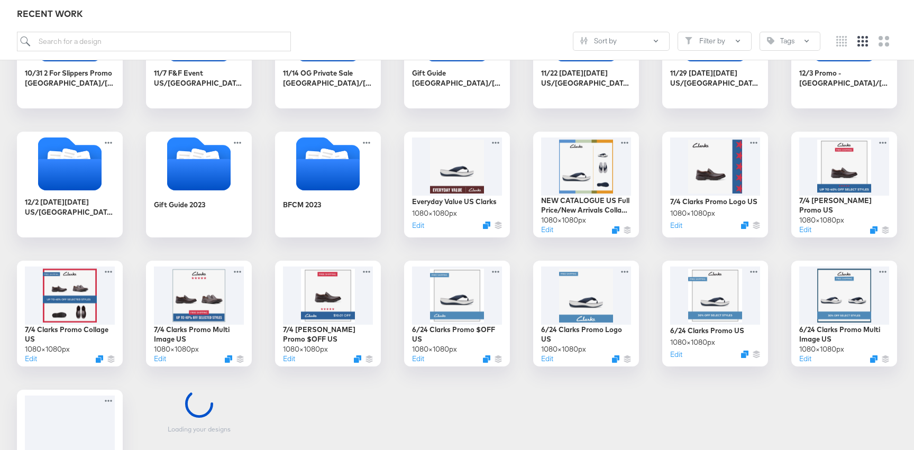
scroll to position [743, 0]
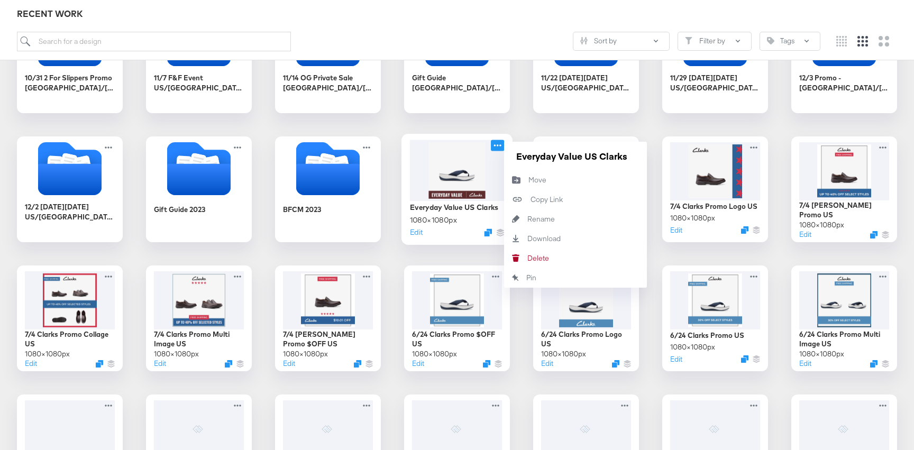
click at [497, 144] on icon at bounding box center [497, 145] width 13 height 11
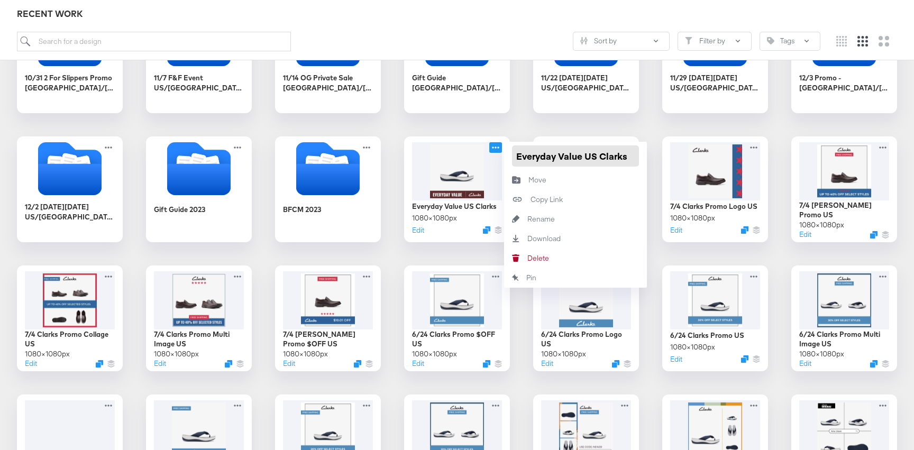
click at [534, 158] on input "Everyday Value US Clarks" at bounding box center [575, 155] width 127 height 21
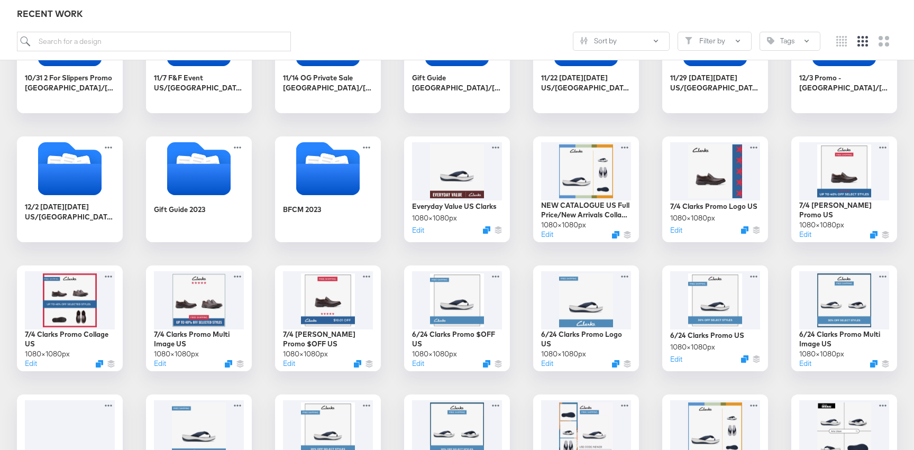
click at [510, 123] on div "9/4 Promo 8/26 Last Chance Clearance US & CA 7/24 EOSS phase 2 US & CA 7/17 Fla…" at bounding box center [457, 189] width 893 height 1396
click at [444, 184] on div at bounding box center [457, 170] width 95 height 61
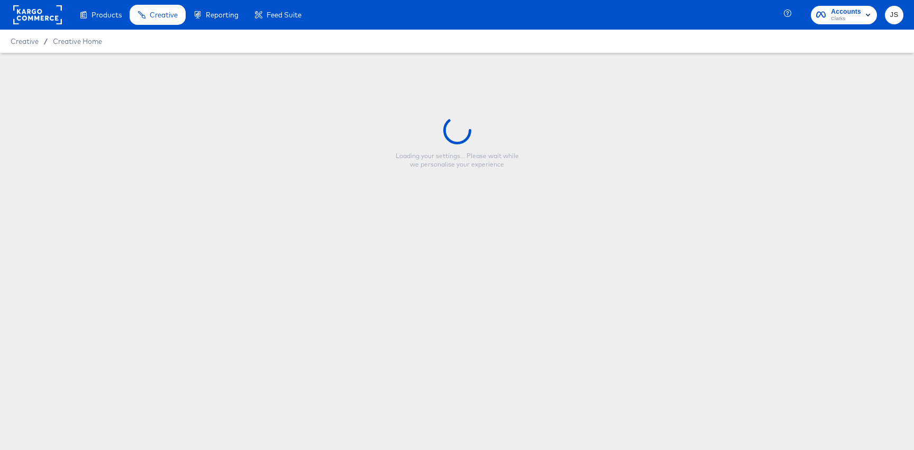
type input "Everyday Value US Clarks"
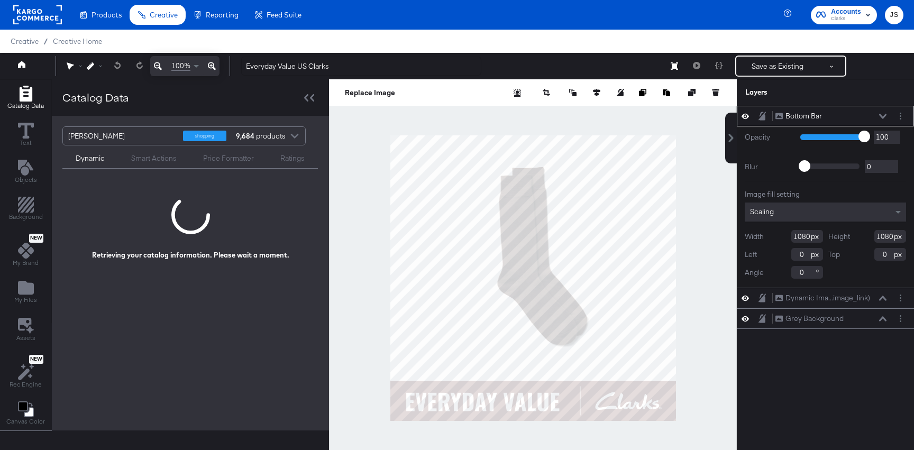
click at [883, 119] on button at bounding box center [882, 116] width 8 height 6
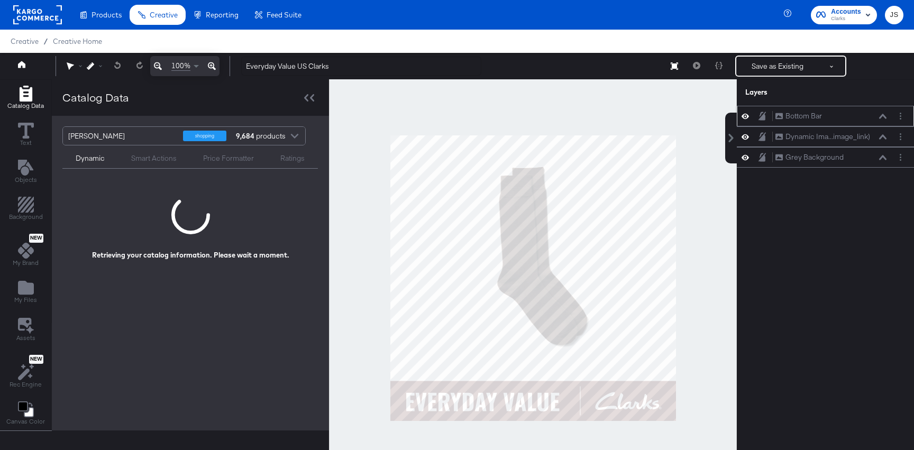
click at [749, 116] on div at bounding box center [748, 116] width 15 height 10
click at [748, 116] on icon at bounding box center [745, 116] width 7 height 5
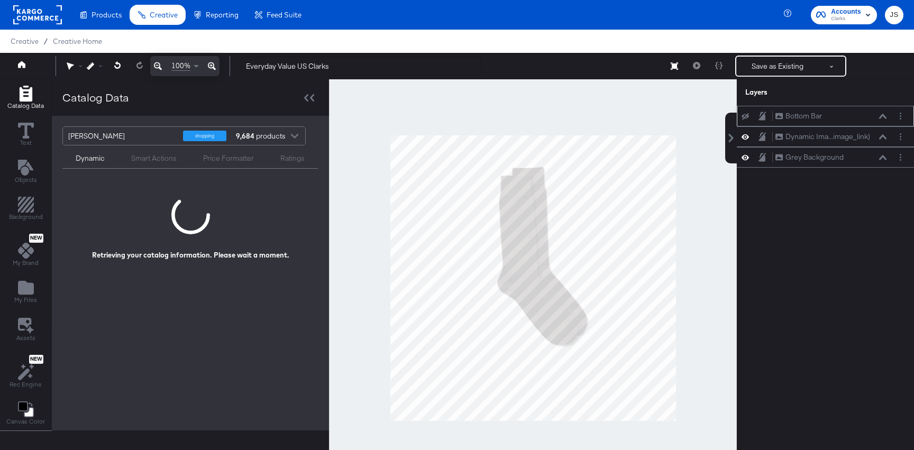
click at [748, 116] on icon at bounding box center [745, 116] width 7 height 7
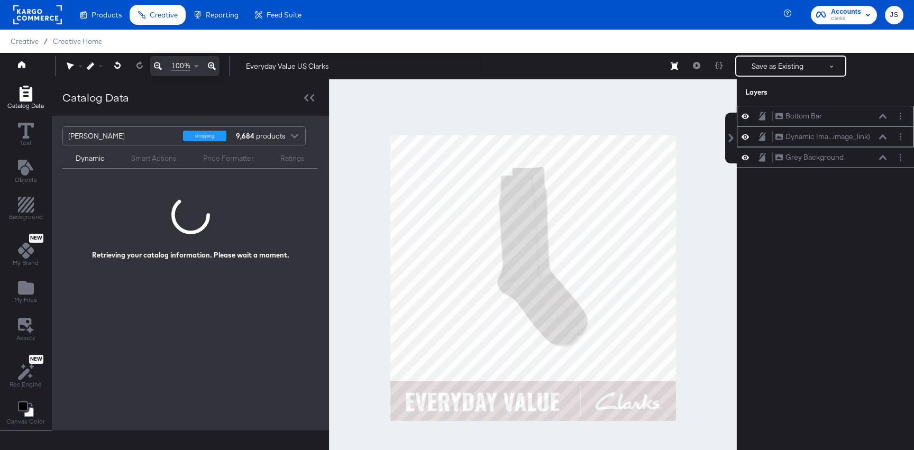
click at [883, 139] on icon at bounding box center [882, 136] width 7 height 5
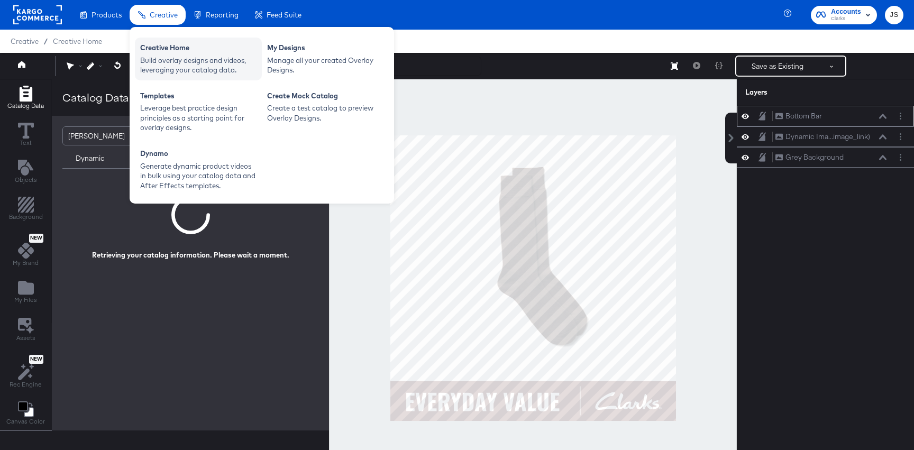
click at [158, 58] on div "Build overlay designs and videos, leveraging your catalog data." at bounding box center [198, 66] width 116 height 20
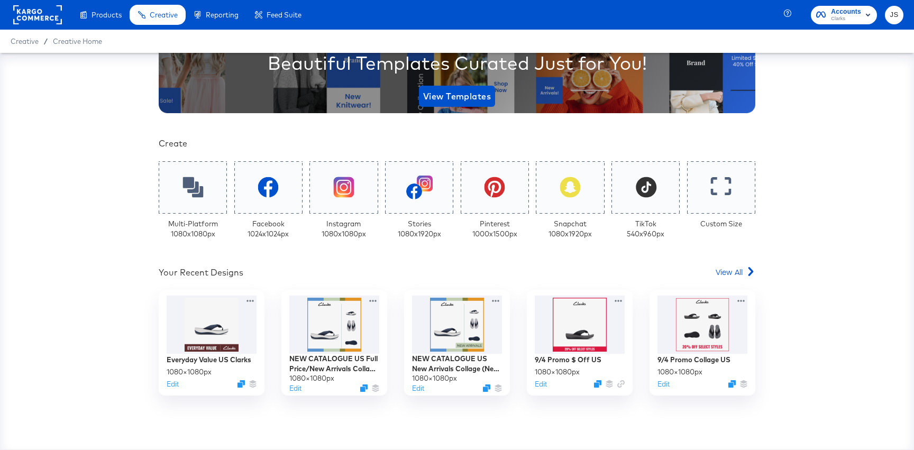
scroll to position [210, 0]
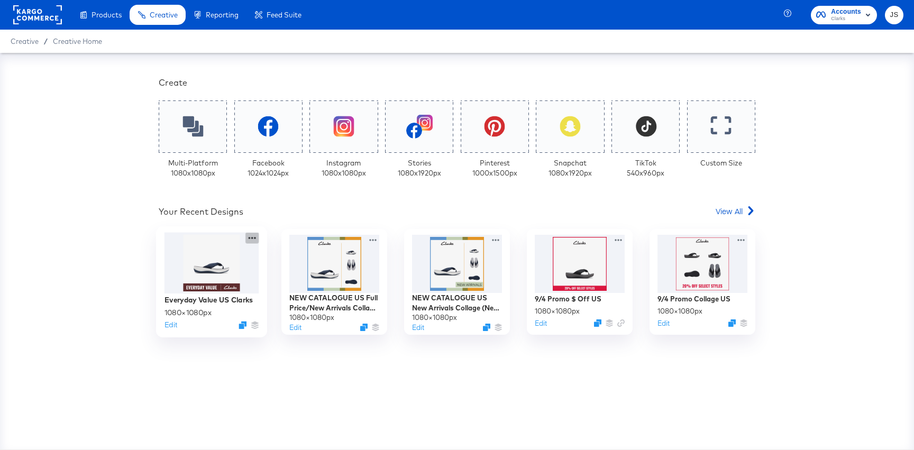
click at [253, 240] on icon at bounding box center [251, 238] width 13 height 11
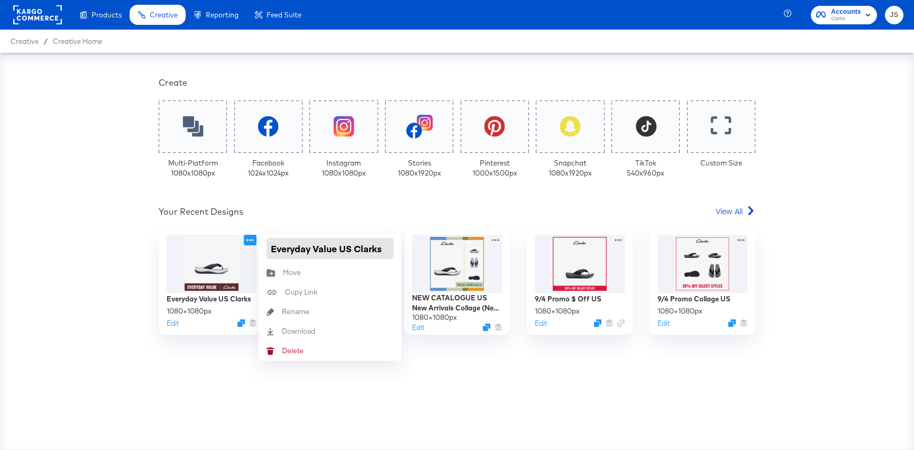
click at [315, 245] on input "Everyday Value US Clarks" at bounding box center [330, 248] width 127 height 21
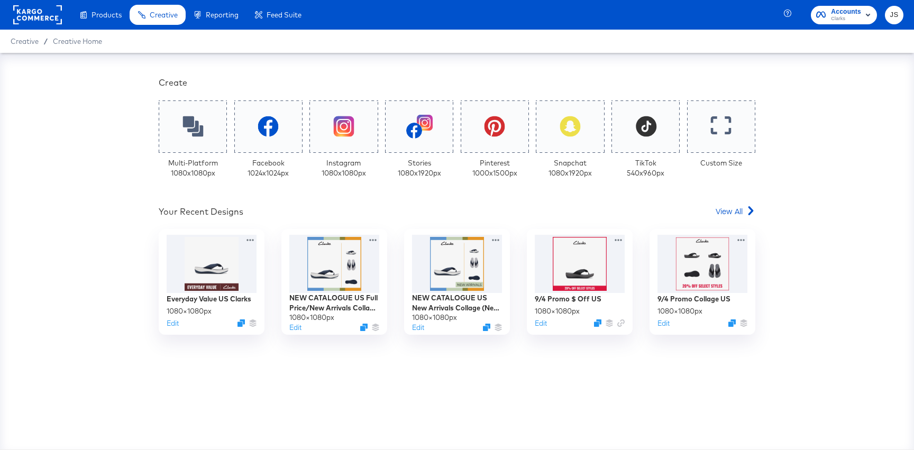
click at [318, 220] on div "Your Recent Designs View All" at bounding box center [457, 213] width 597 height 15
click at [227, 274] on div at bounding box center [211, 263] width 95 height 61
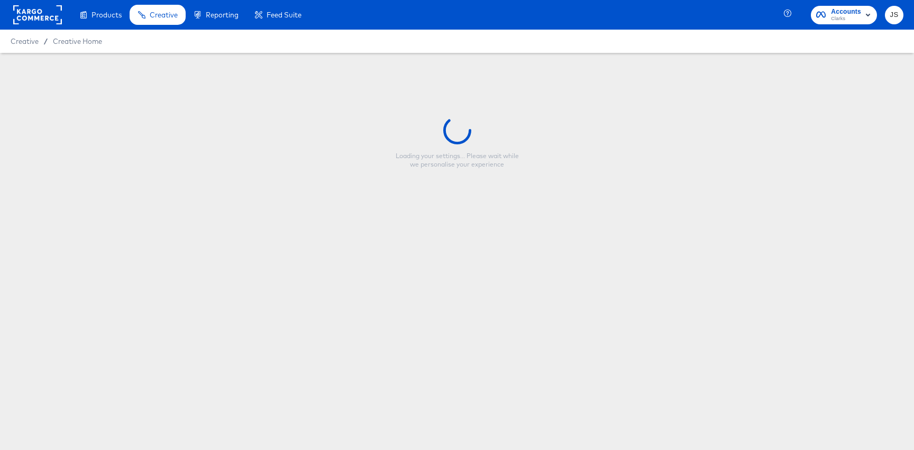
type input "Everyday Value US Clarks"
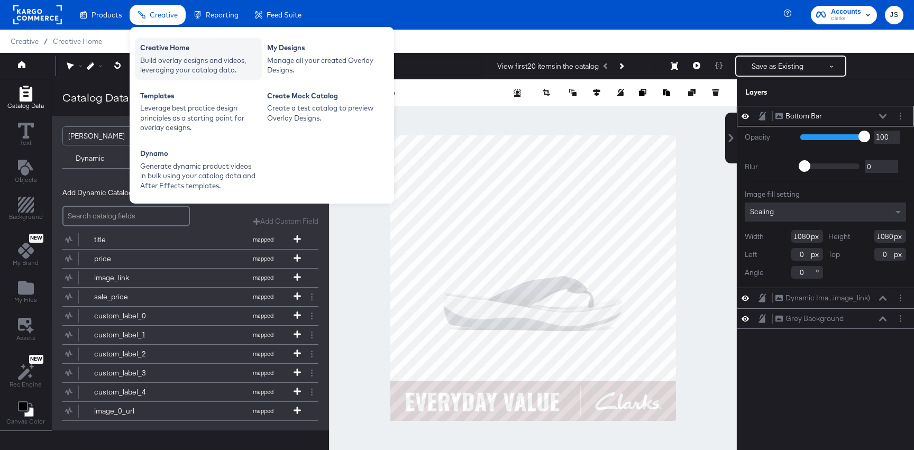
click at [172, 49] on div "Creative Home" at bounding box center [198, 49] width 116 height 13
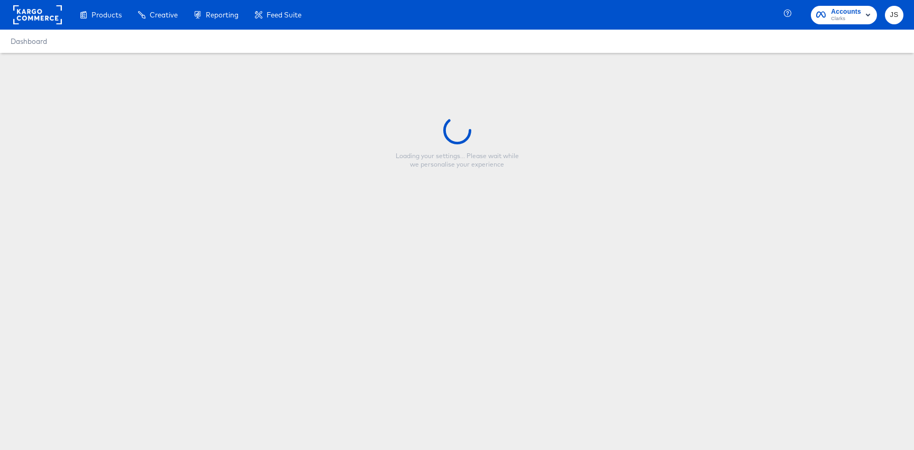
type input "Everyday Value US Clarks"
